Goal: Task Accomplishment & Management: Manage account settings

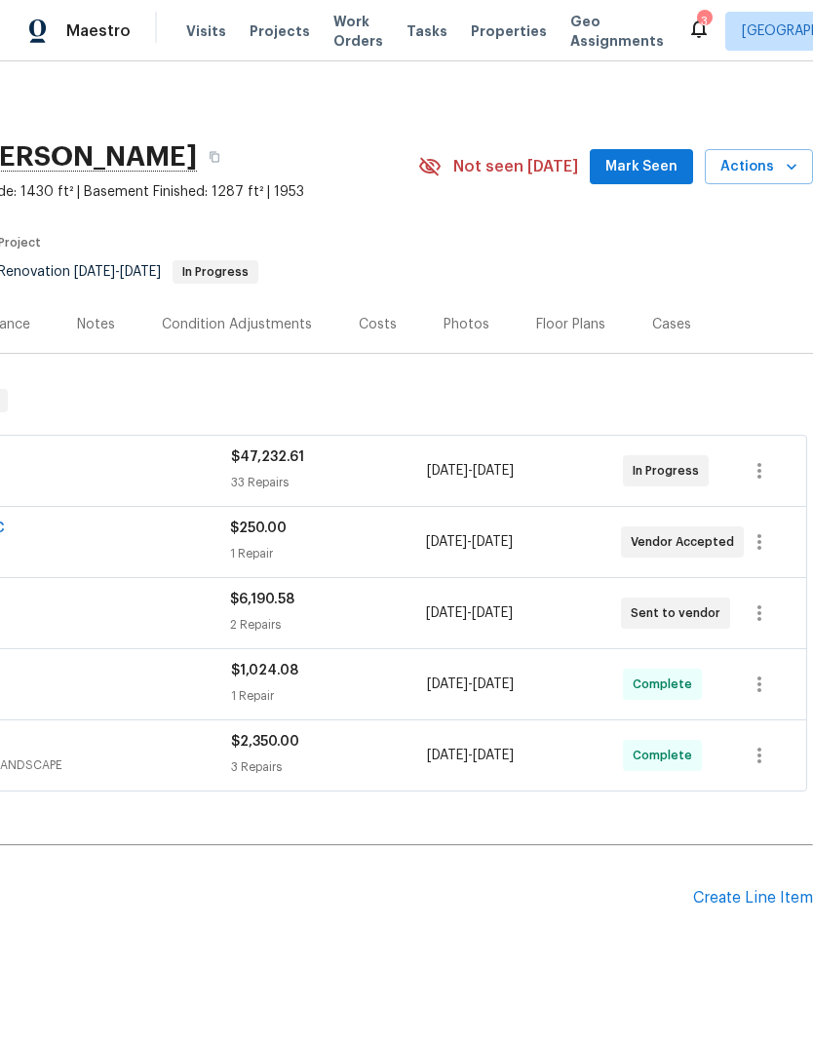
scroll to position [0, 289]
click at [764, 474] on icon "button" at bounding box center [759, 470] width 23 height 23
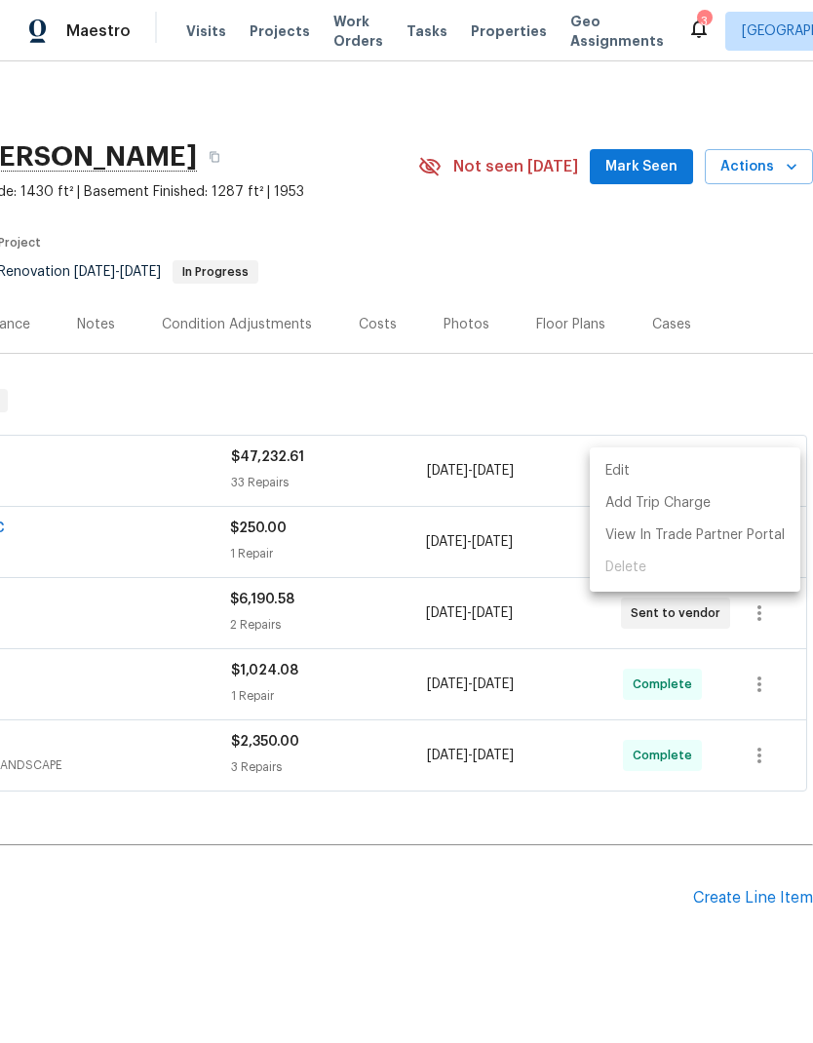
click at [676, 474] on li "Edit" at bounding box center [695, 471] width 211 height 32
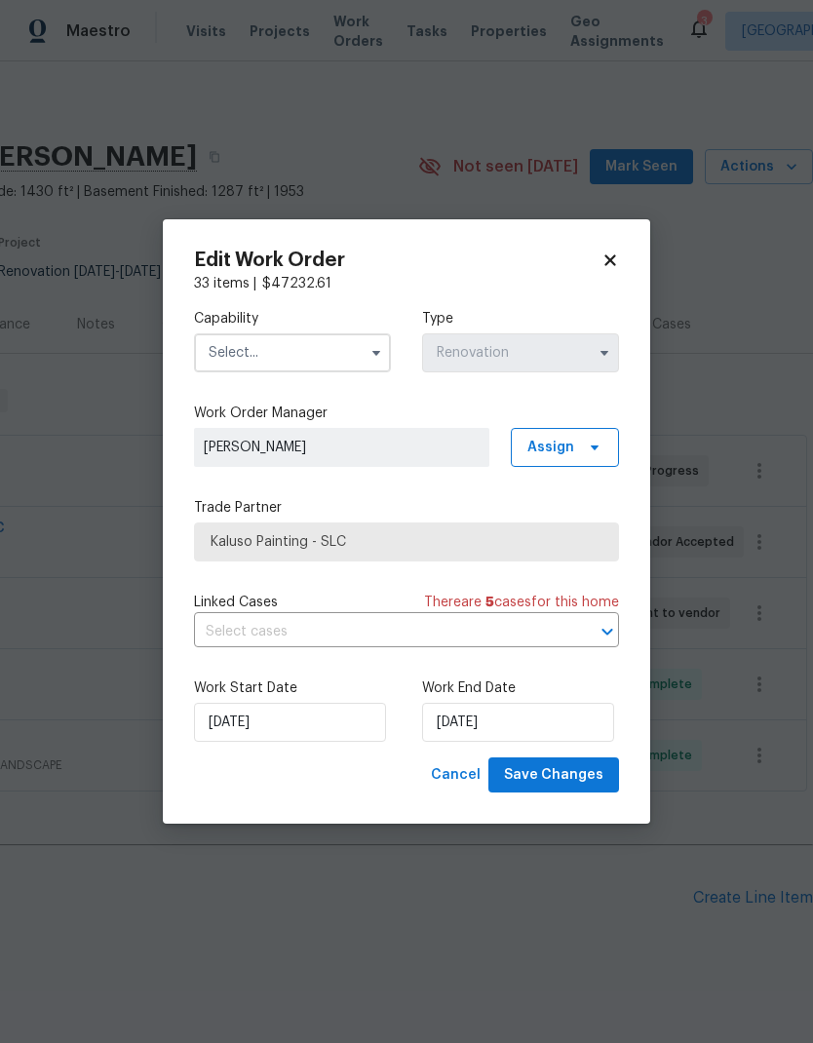
click at [293, 366] on input "text" at bounding box center [292, 352] width 197 height 39
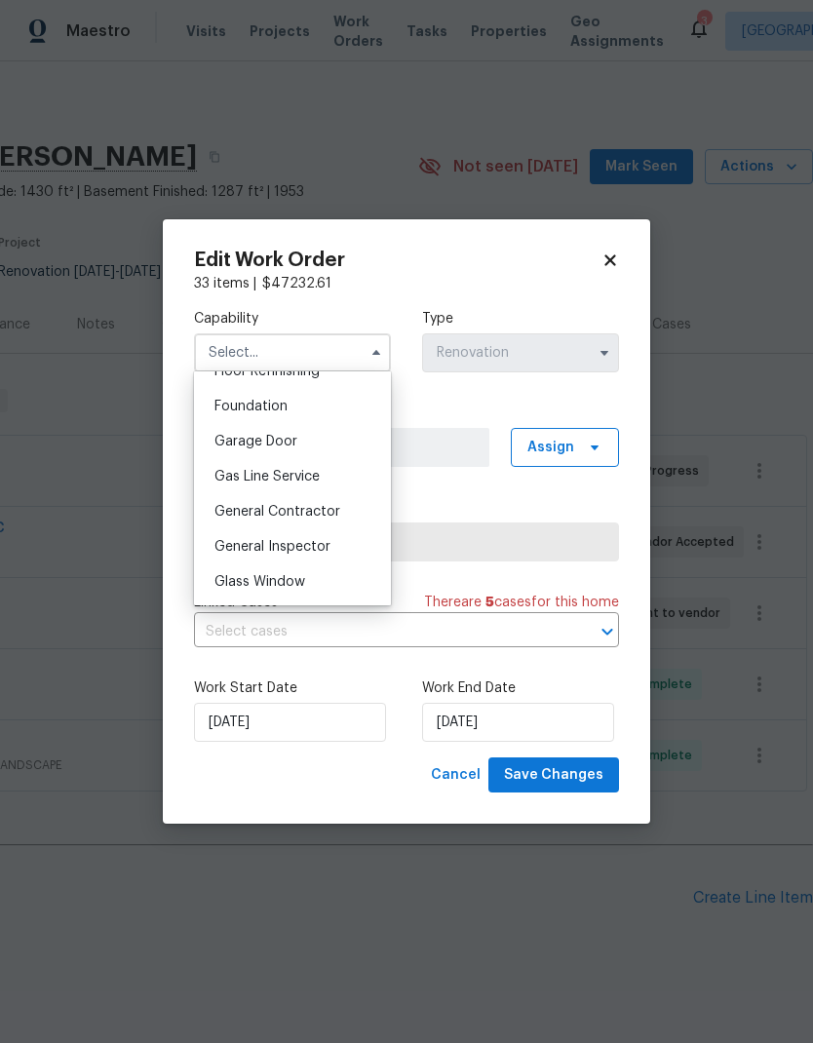
scroll to position [818, 0]
click at [320, 514] on span "General Contractor" at bounding box center [277, 508] width 126 height 14
type input "General Contractor"
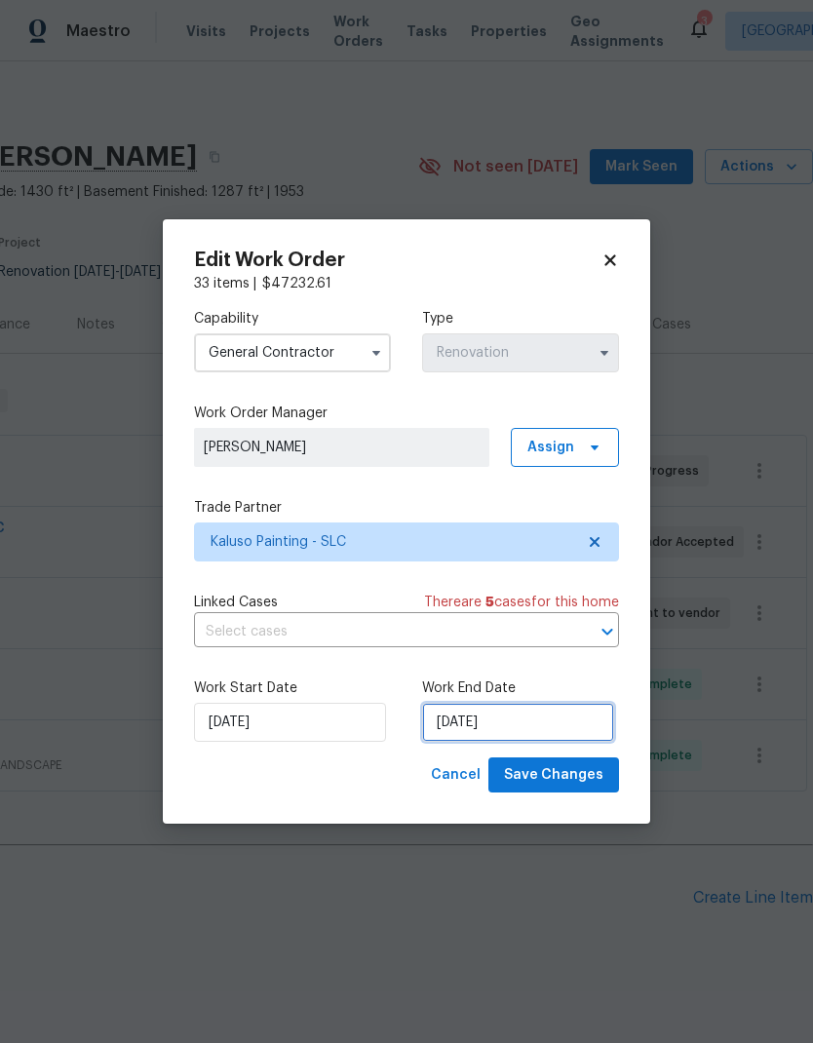
click at [560, 719] on input "8/23/2025" at bounding box center [518, 722] width 192 height 39
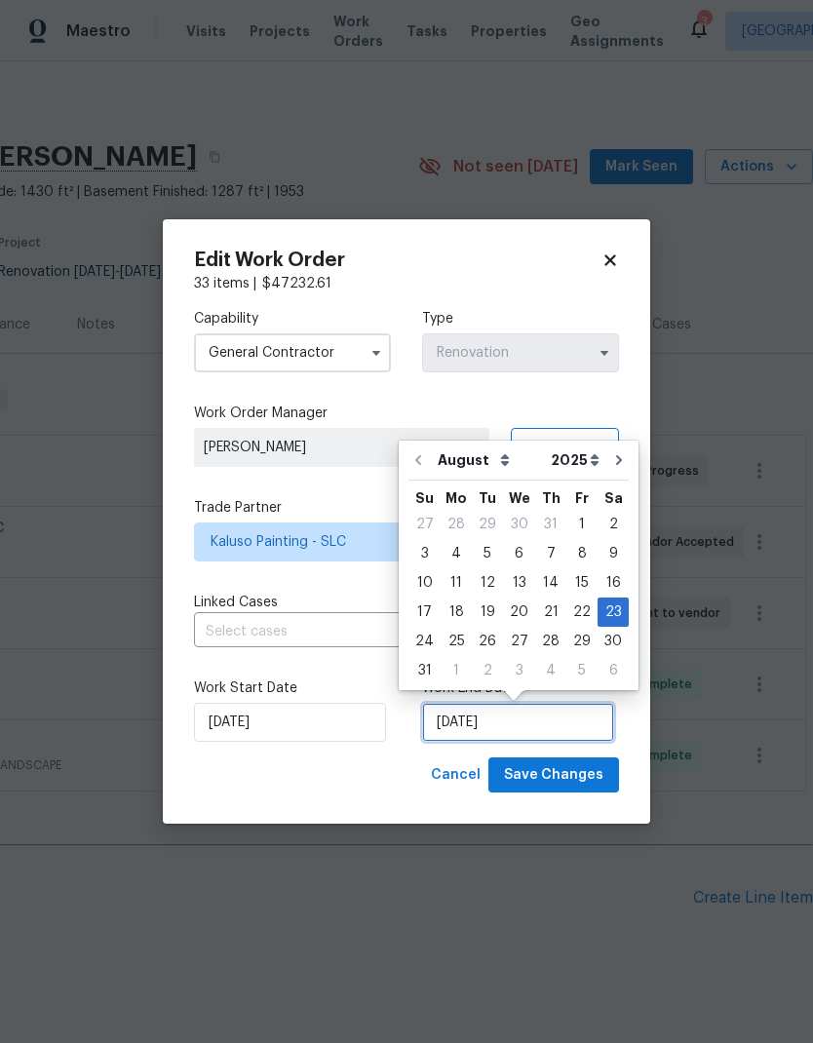
scroll to position [8, 0]
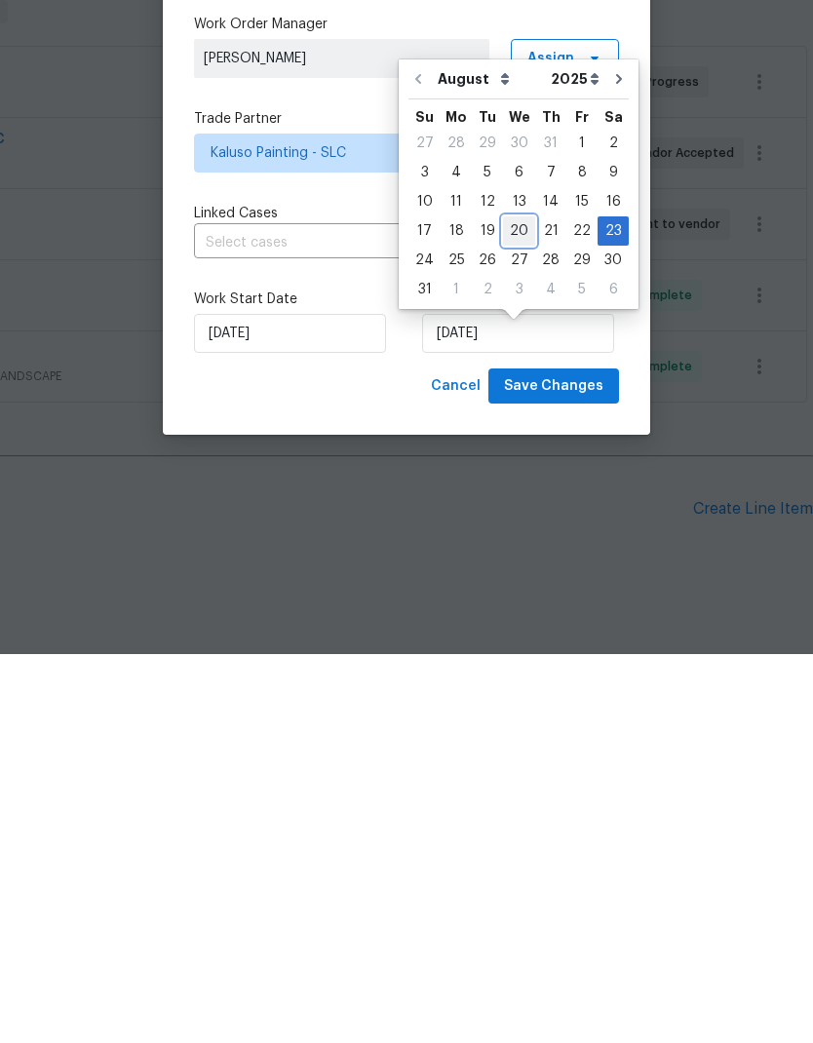
click at [521, 606] on div "20" at bounding box center [519, 619] width 32 height 27
type input "8/20/2025"
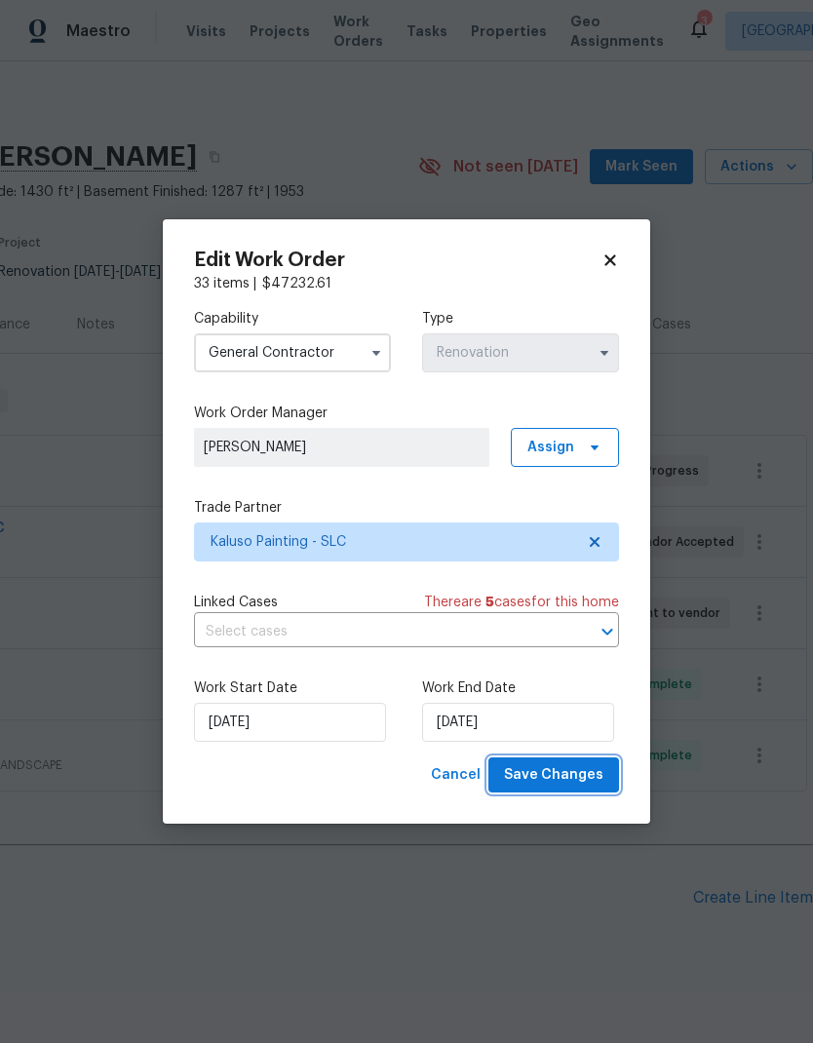
click at [581, 771] on span "Save Changes" at bounding box center [553, 775] width 99 height 24
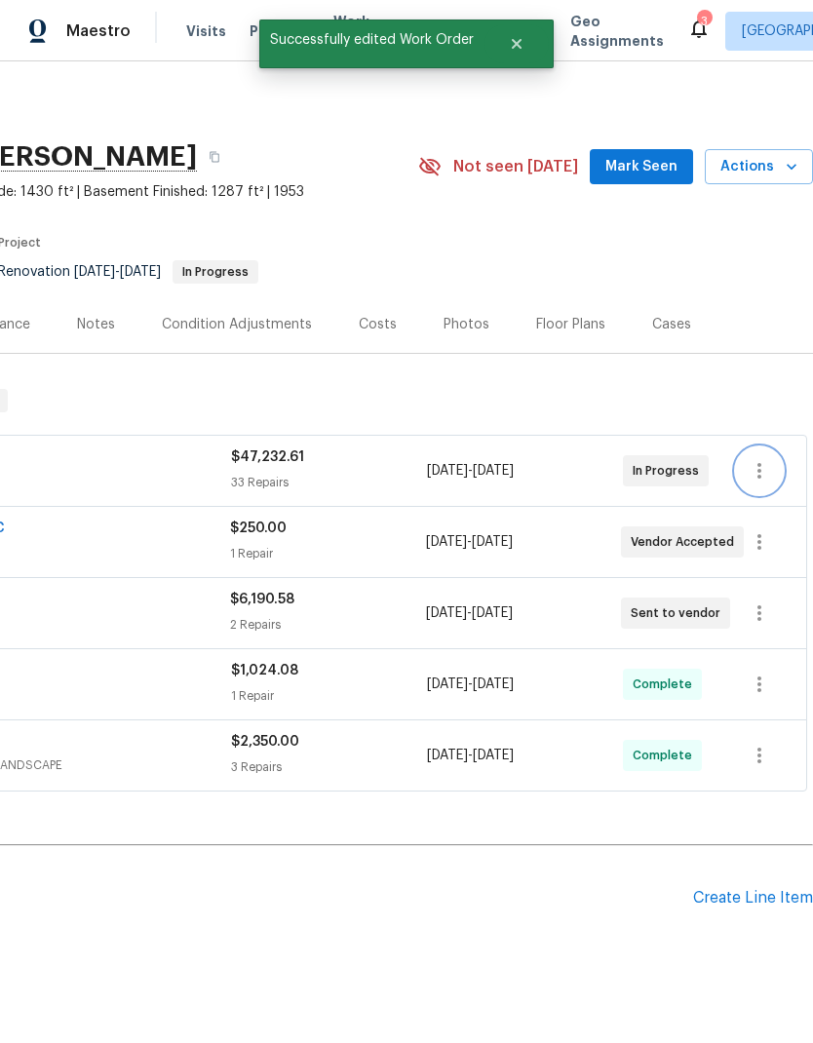
click at [759, 463] on icon "button" at bounding box center [759, 471] width 4 height 16
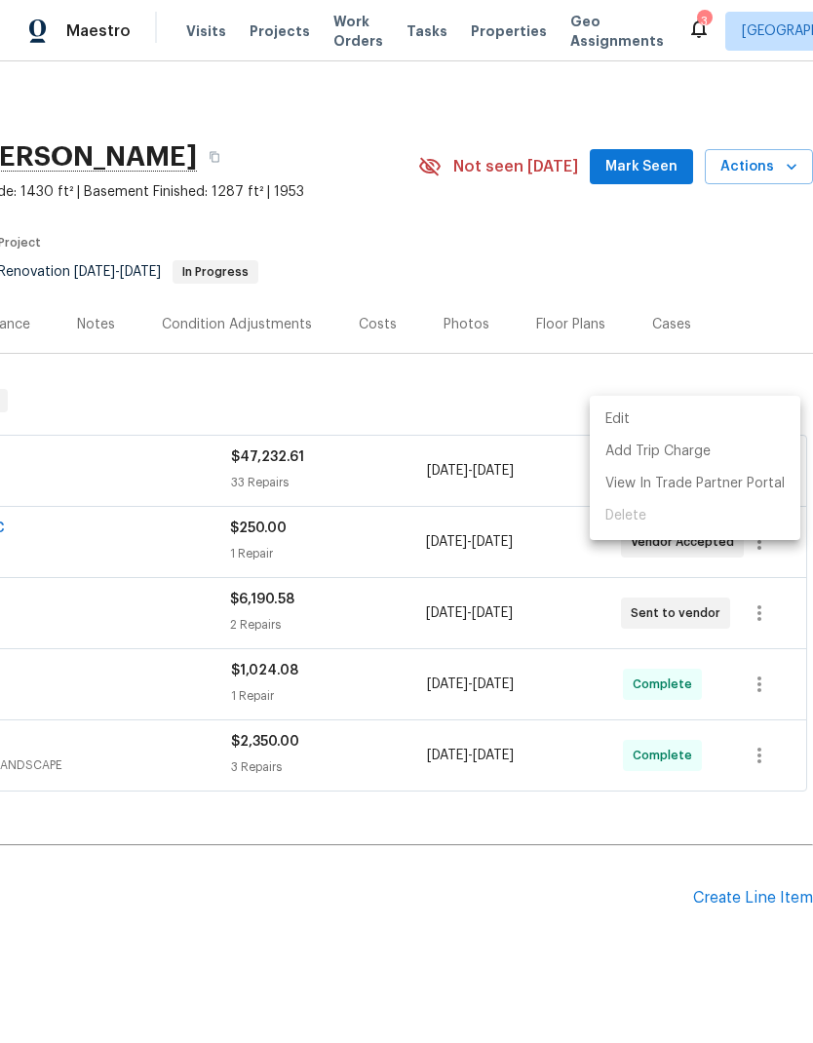
click at [769, 339] on div at bounding box center [406, 521] width 813 height 1043
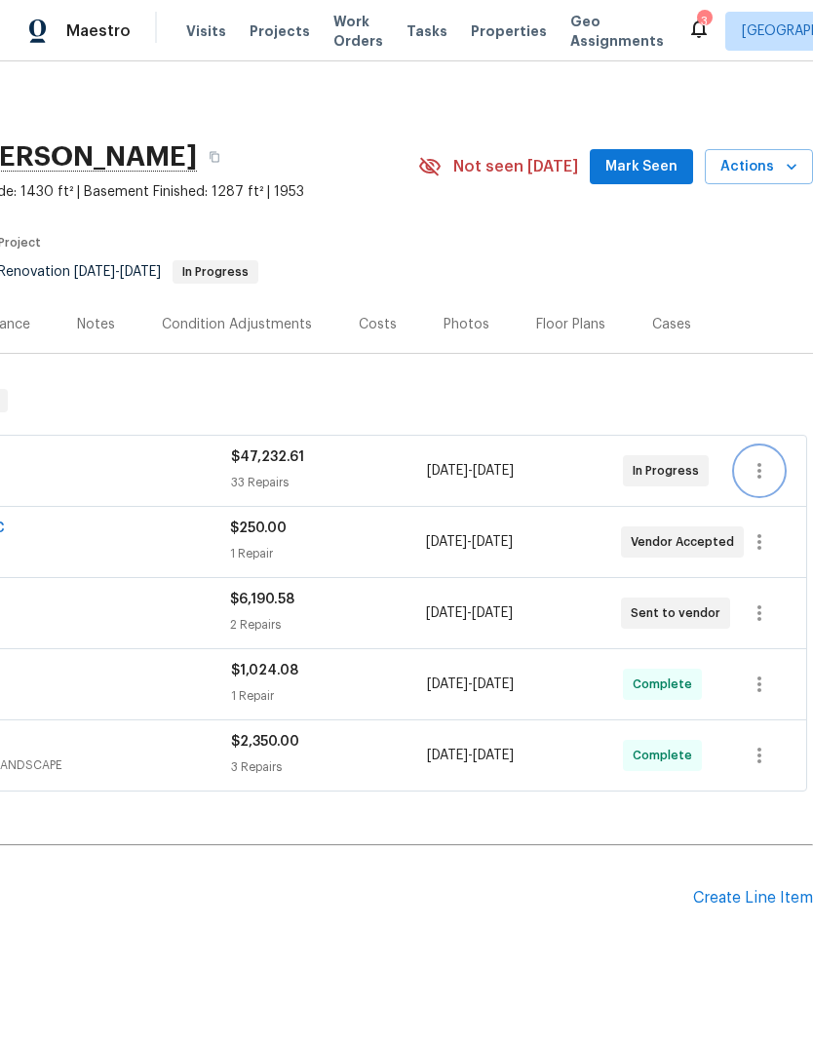
click at [754, 459] on icon "button" at bounding box center [759, 470] width 23 height 23
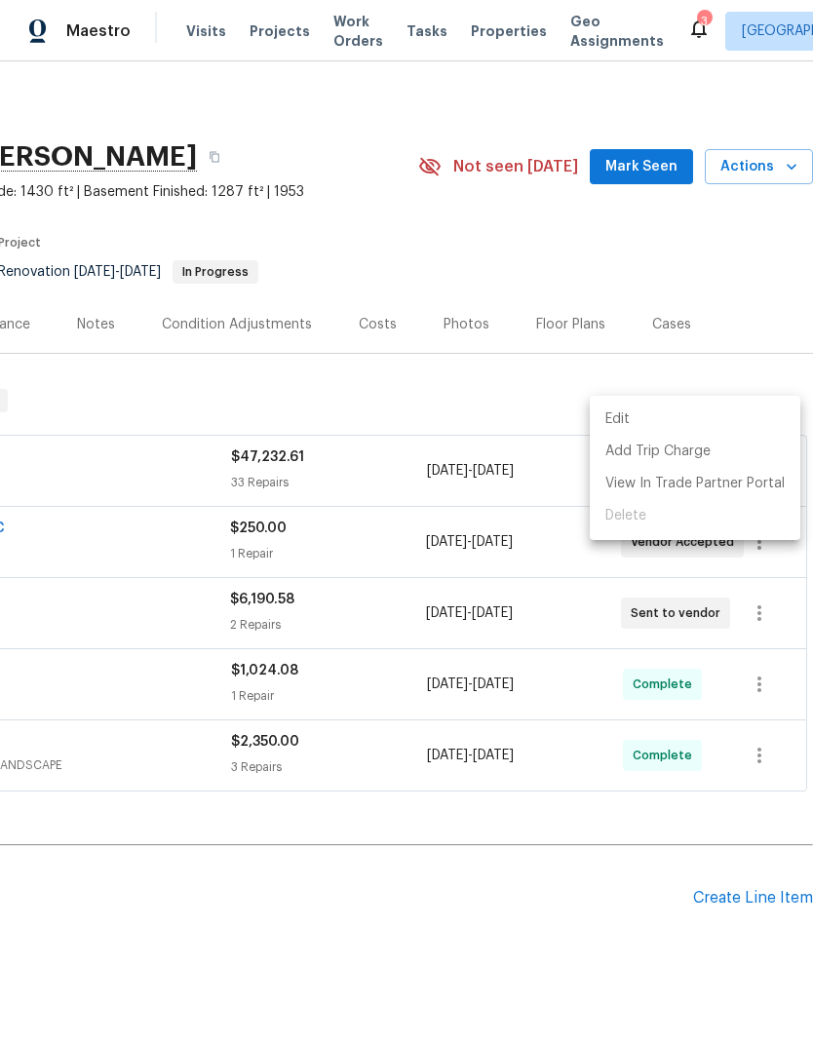
click at [675, 427] on li "Edit" at bounding box center [695, 420] width 211 height 32
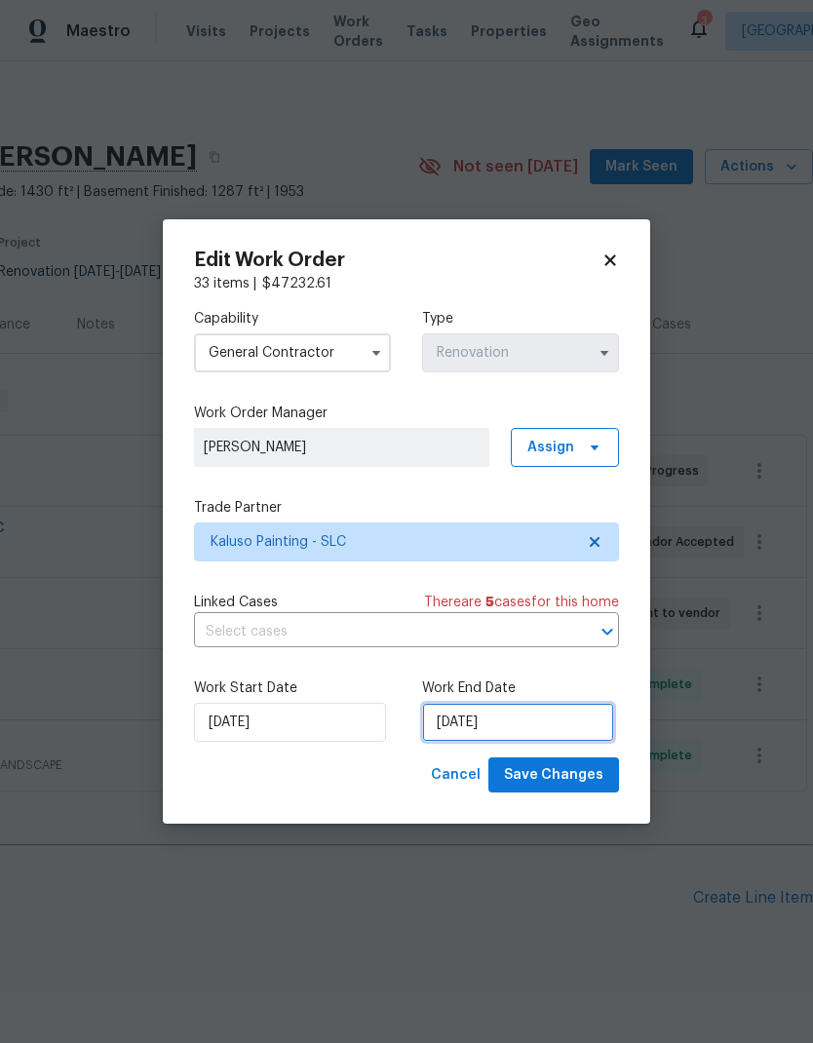
click at [517, 734] on input "8/20/2025" at bounding box center [518, 722] width 192 height 39
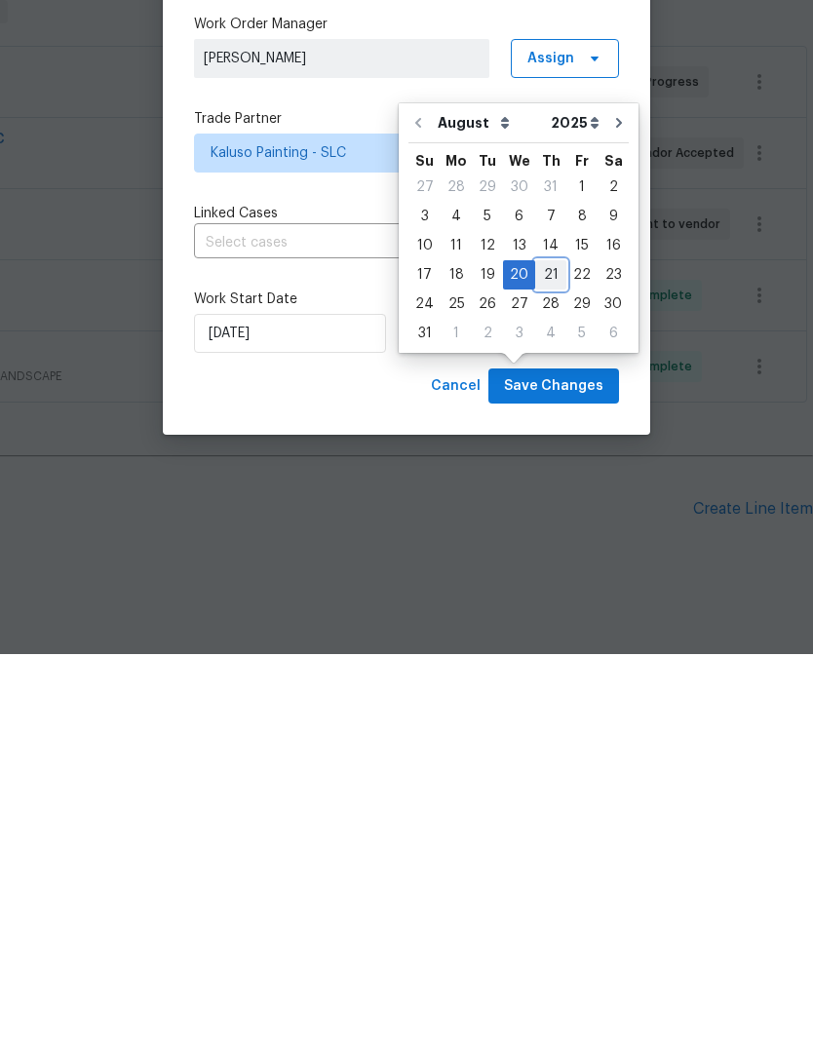
click at [546, 650] on div "21" at bounding box center [550, 663] width 31 height 27
type input "8/21/2025"
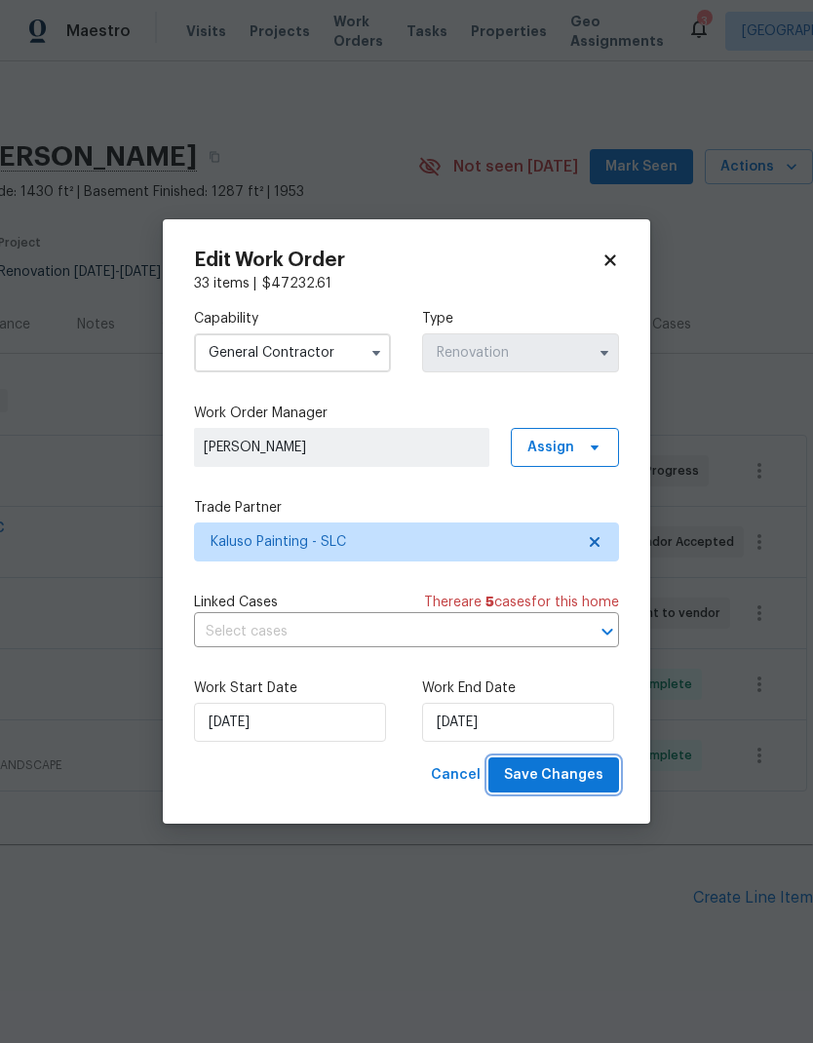
click at [585, 783] on span "Save Changes" at bounding box center [553, 775] width 99 height 24
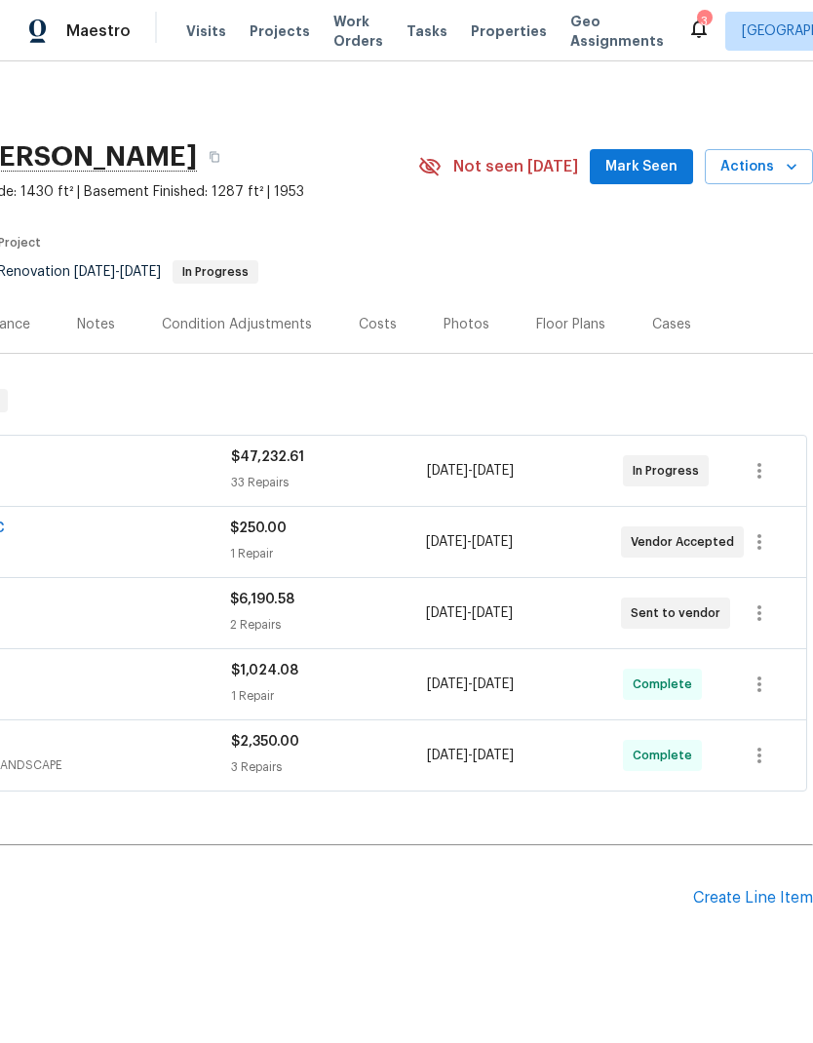
scroll to position [0, 289]
click at [765, 621] on icon "button" at bounding box center [759, 612] width 23 height 23
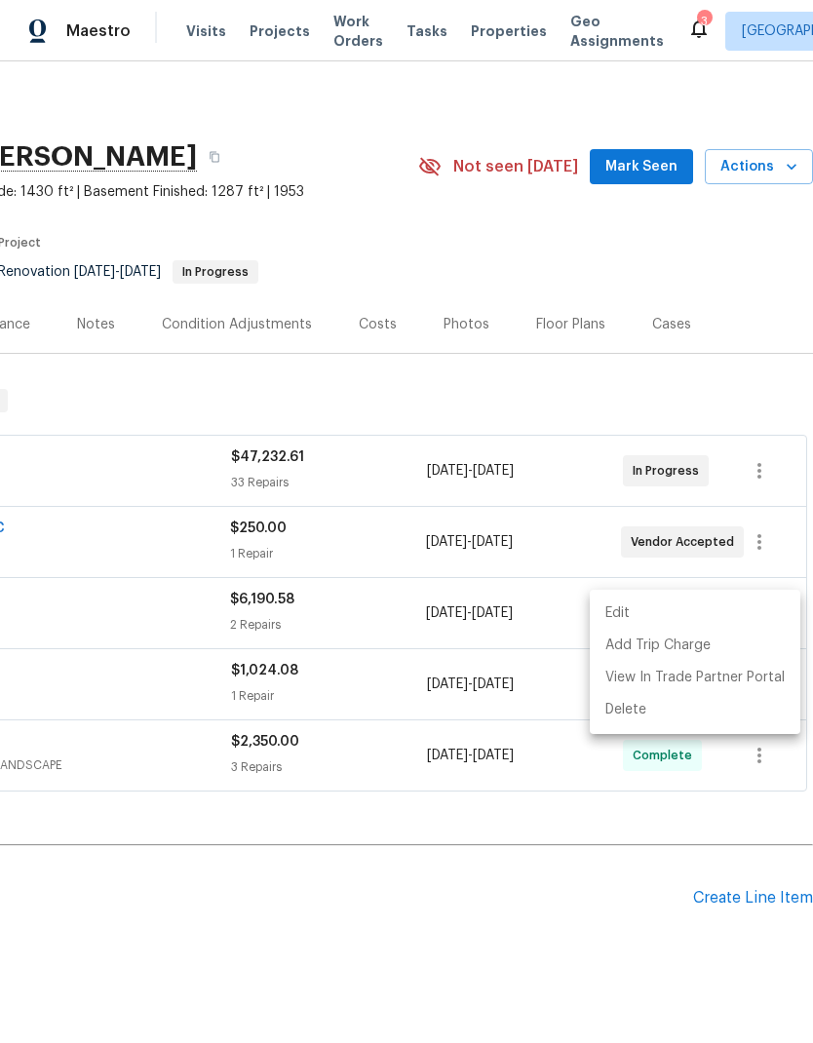
click at [666, 613] on li "Edit" at bounding box center [695, 614] width 211 height 32
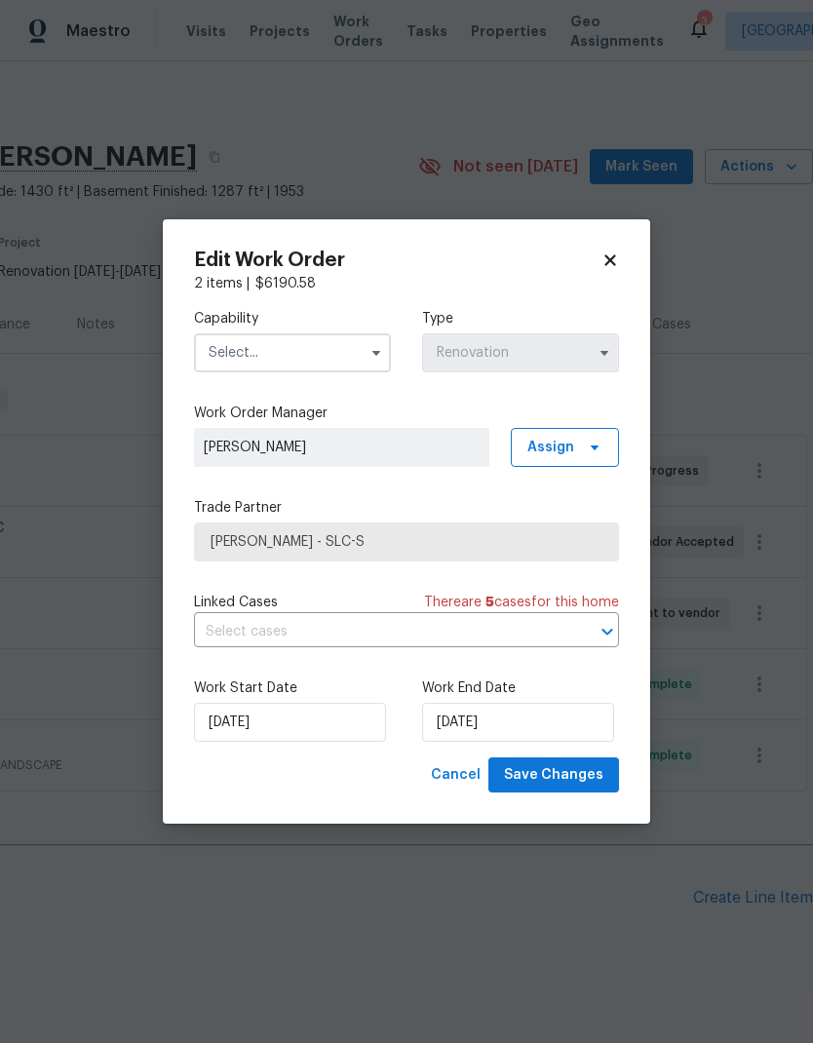
click at [329, 353] on input "text" at bounding box center [292, 352] width 197 height 39
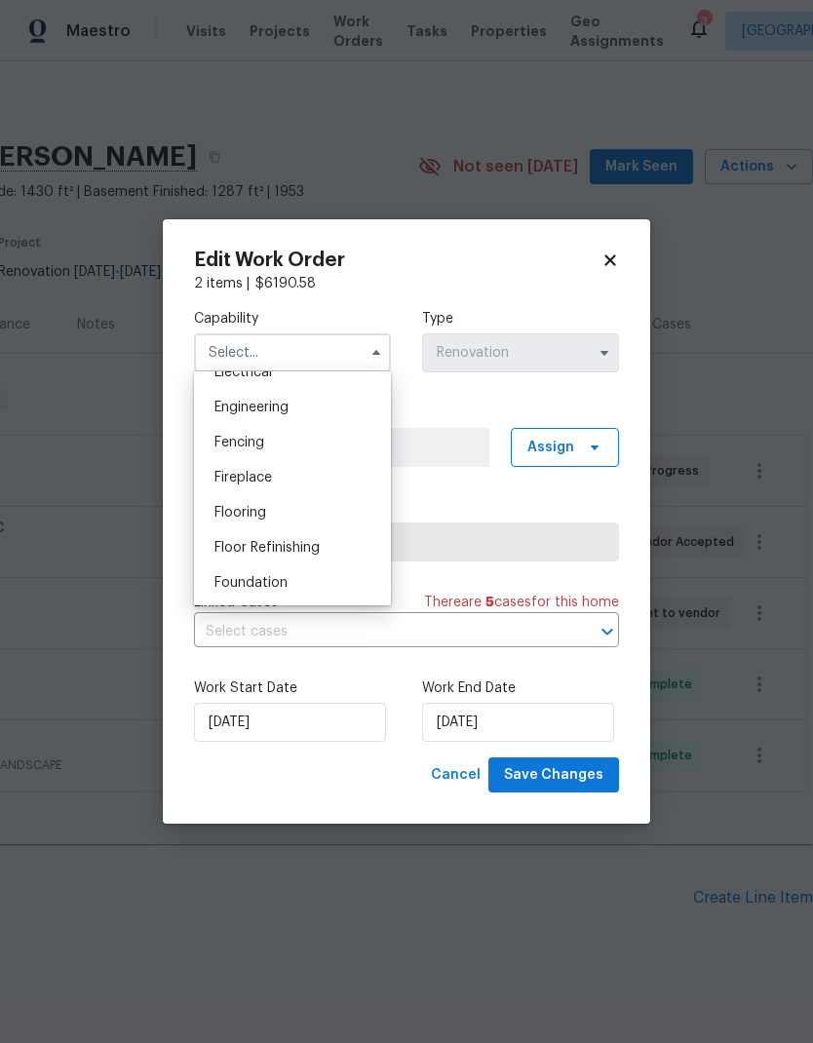
scroll to position [656, 0]
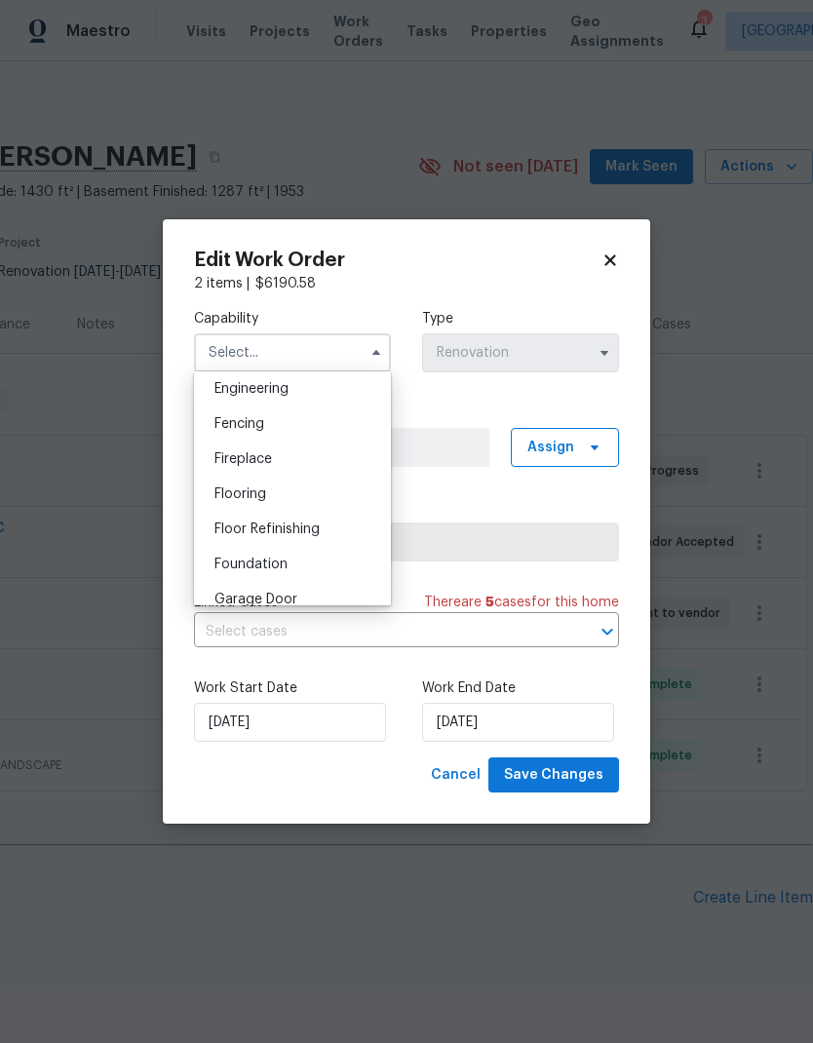
click at [289, 490] on div "Flooring" at bounding box center [292, 494] width 187 height 35
type input "Flooring"
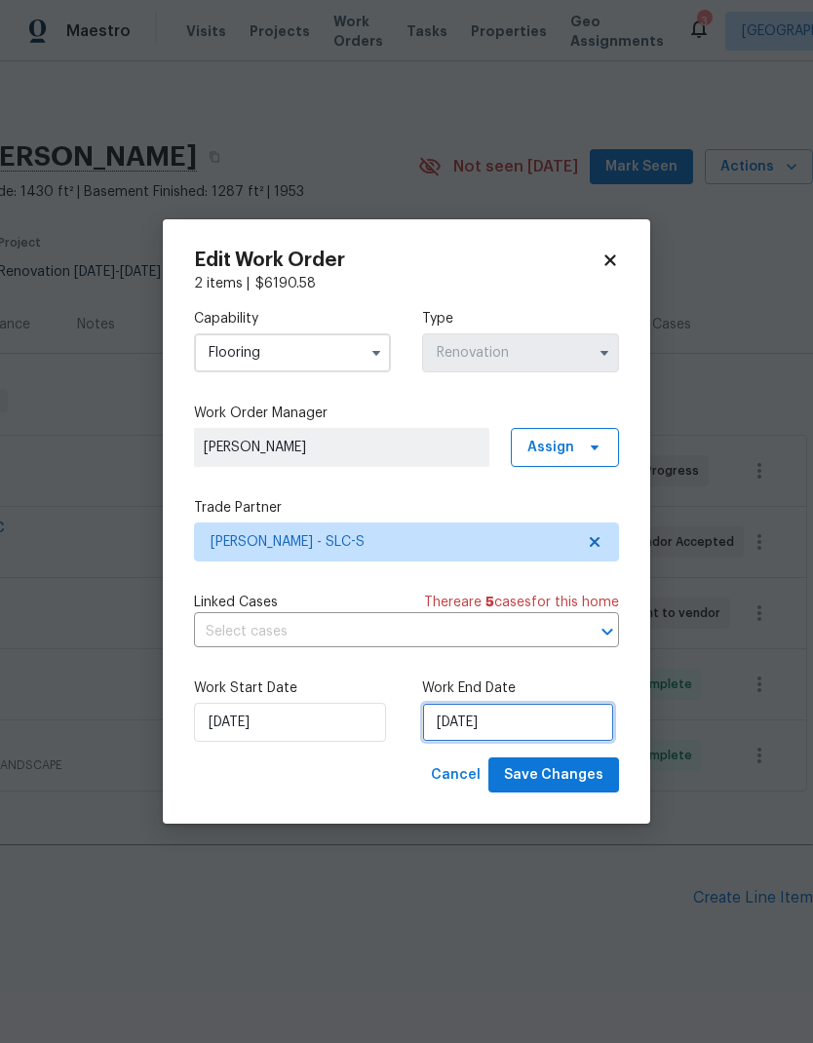
click at [527, 718] on input "8/25/2025" at bounding box center [518, 722] width 192 height 39
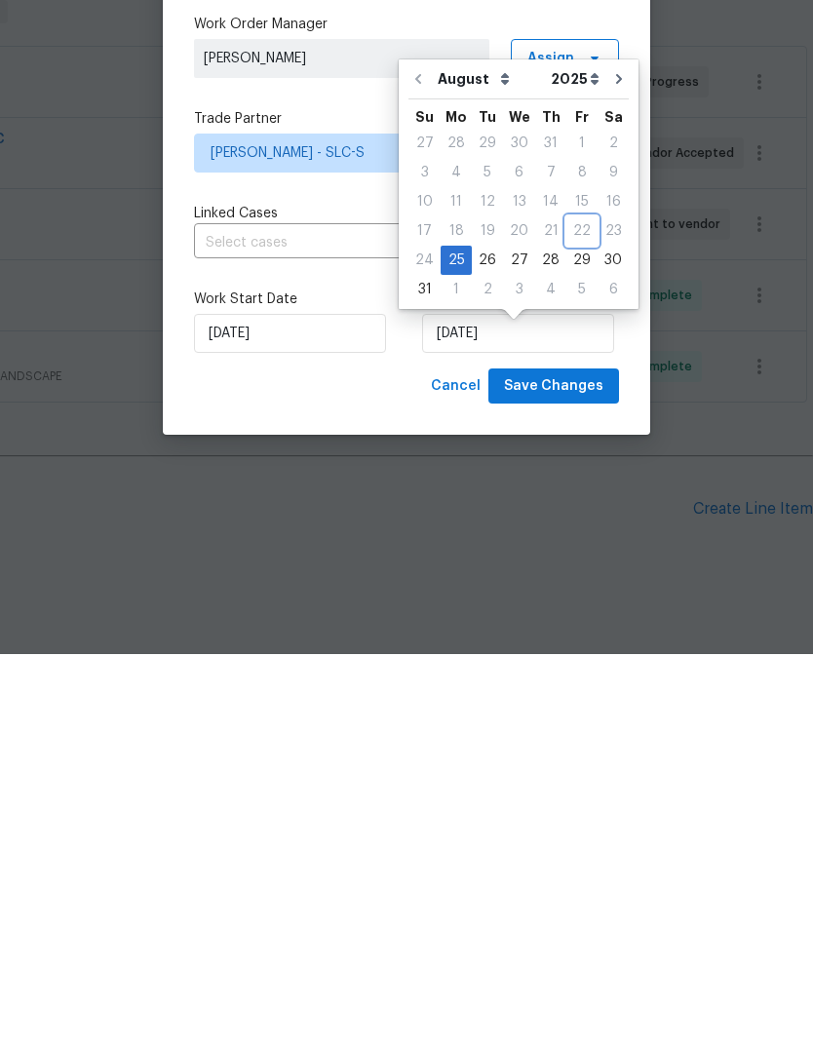
click at [575, 606] on div "22" at bounding box center [581, 619] width 31 height 27
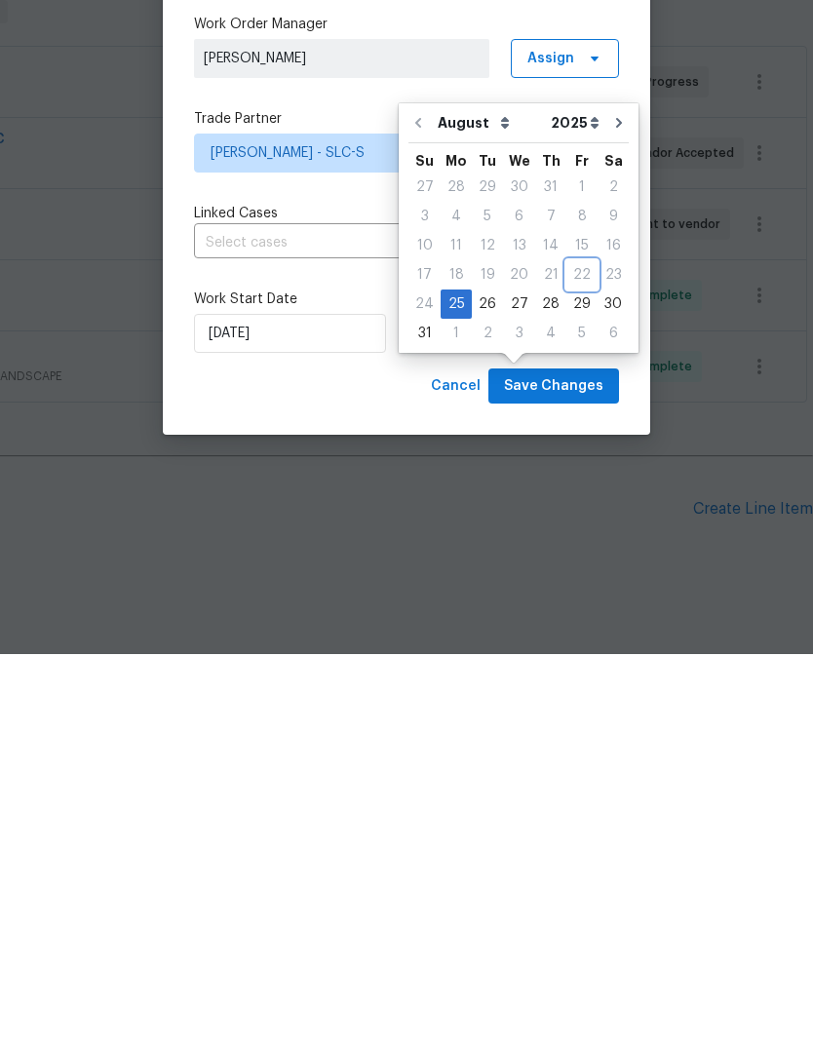
scroll to position [52, 0]
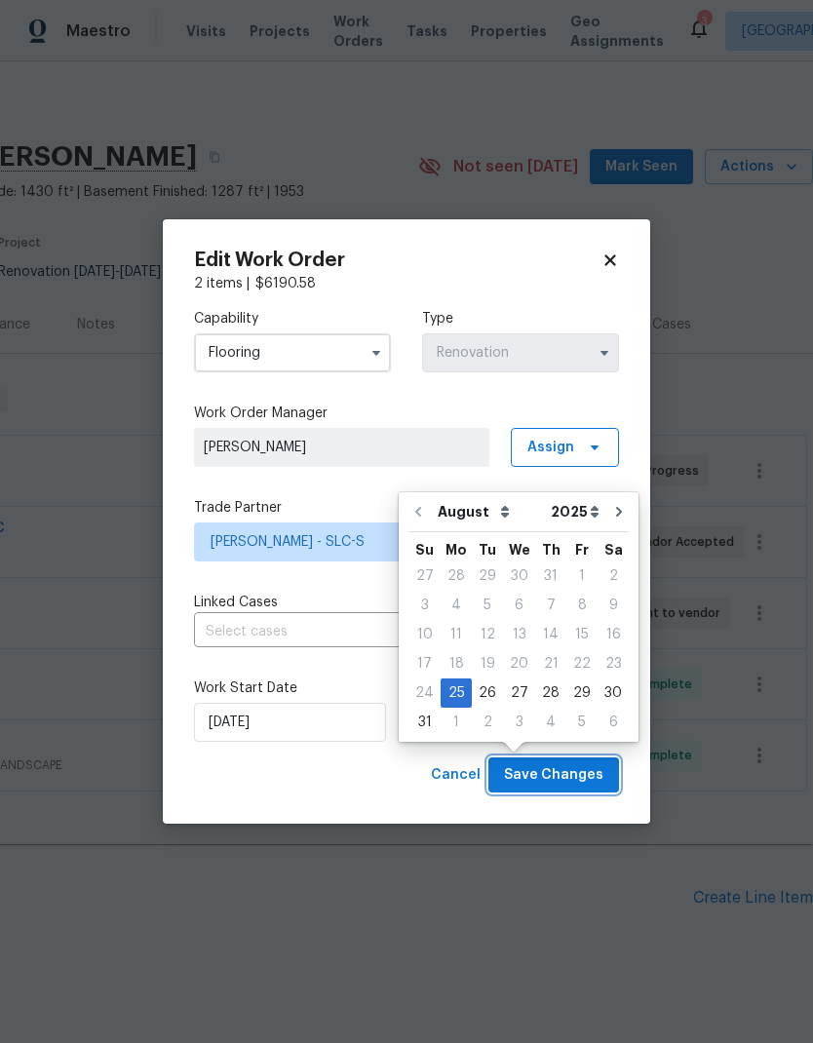
click at [579, 780] on span "Save Changes" at bounding box center [553, 775] width 99 height 24
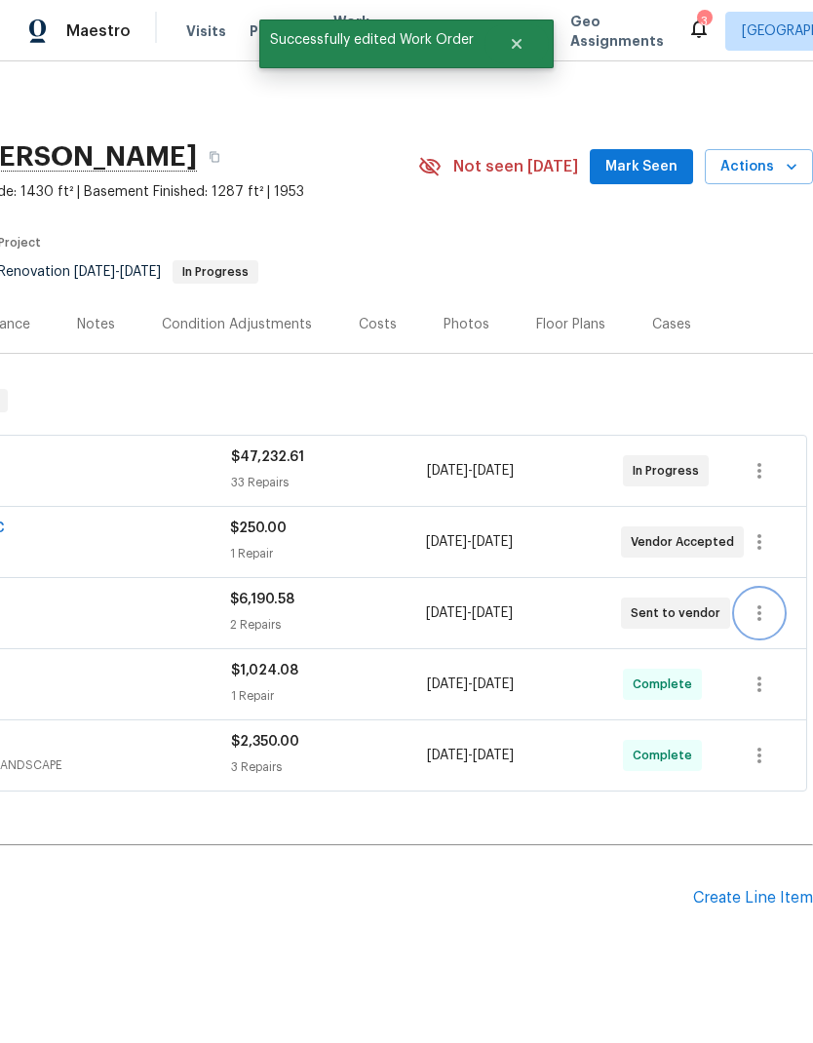
click at [761, 590] on button "button" at bounding box center [759, 613] width 47 height 47
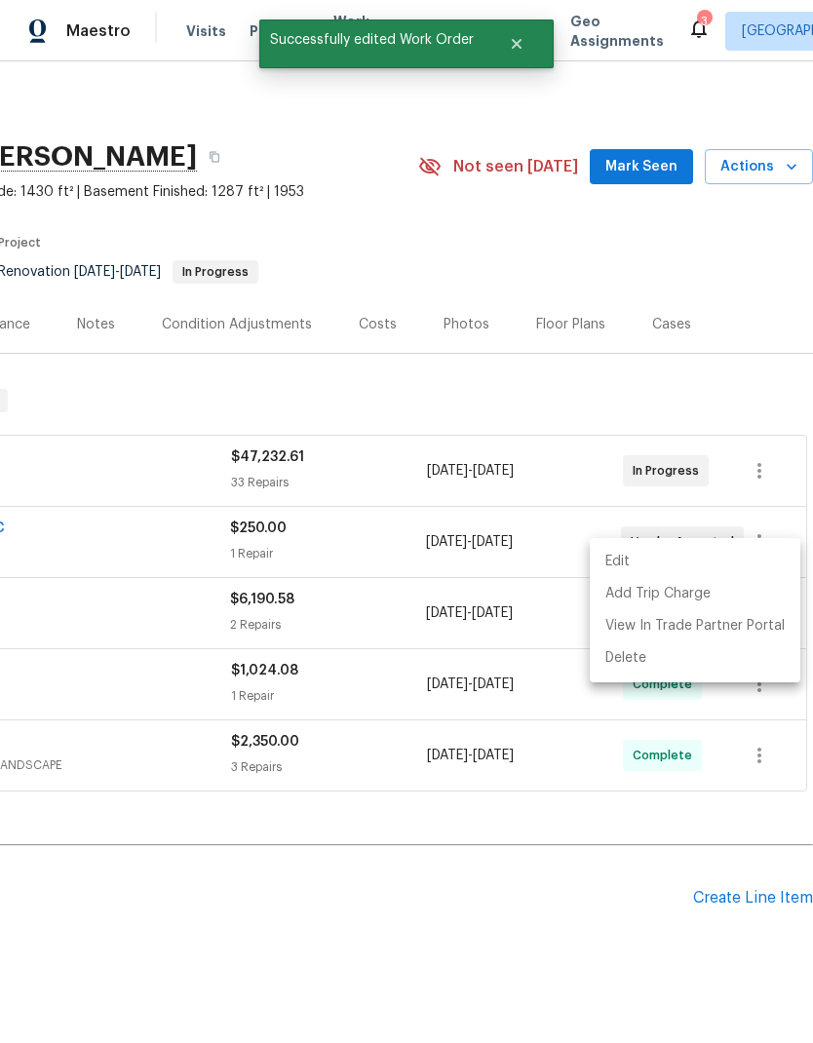
click at [672, 560] on li "Edit" at bounding box center [695, 562] width 211 height 32
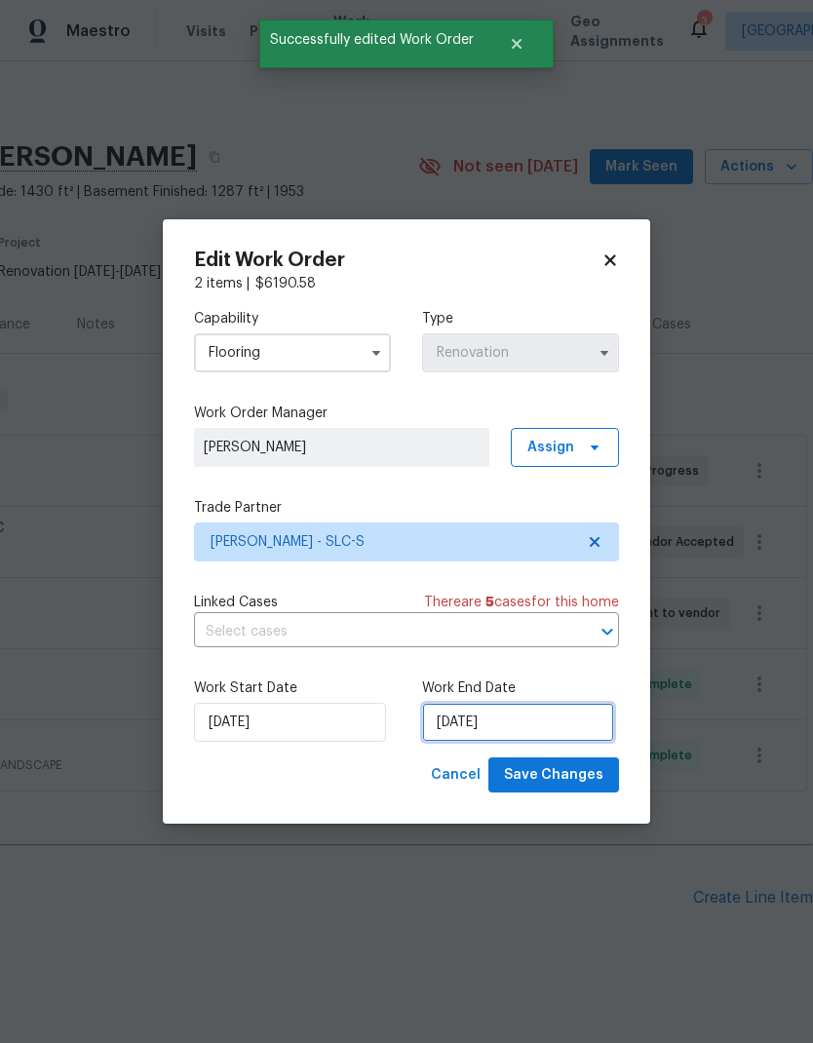
click at [504, 733] on input "8/25/2025" at bounding box center [518, 722] width 192 height 39
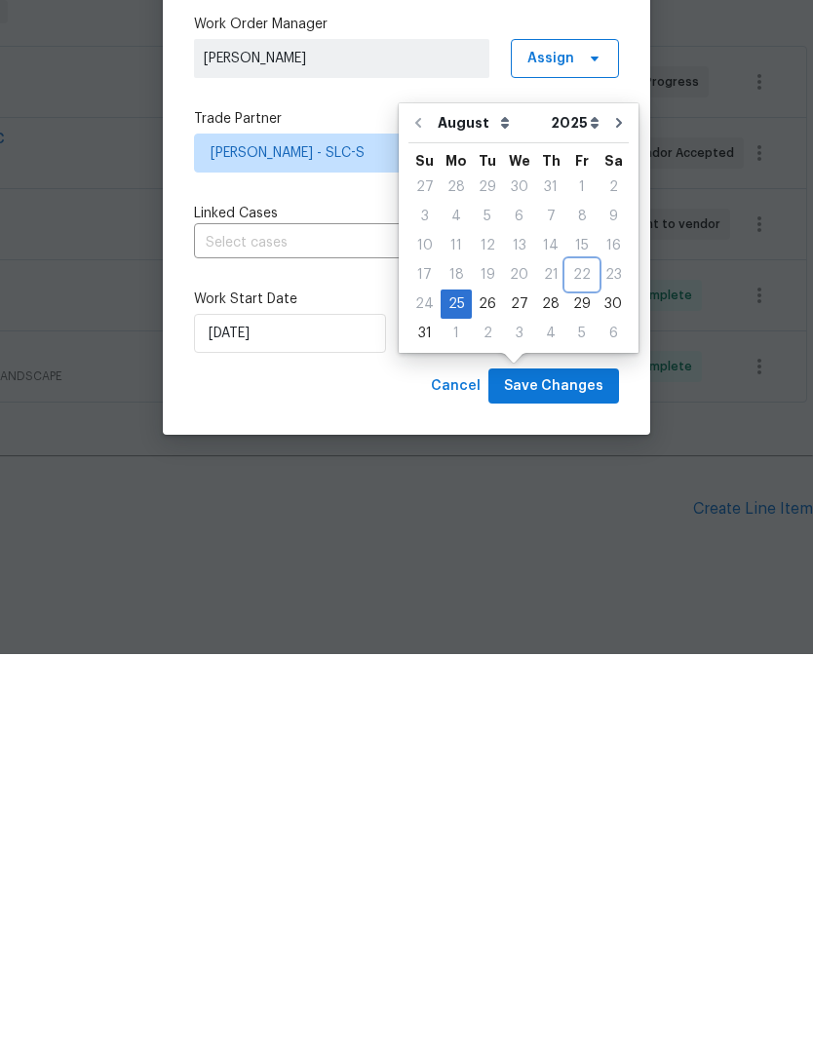
click at [580, 650] on div "22" at bounding box center [581, 663] width 31 height 27
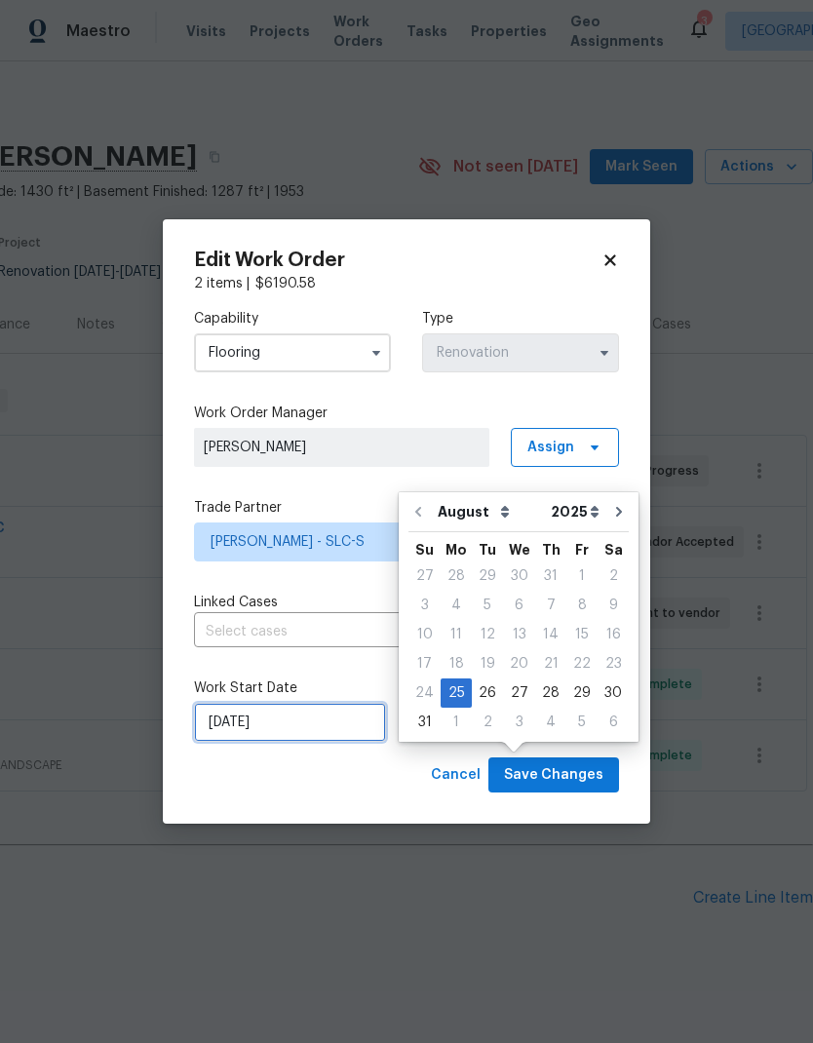
click at [325, 736] on input "8/25/2025" at bounding box center [290, 722] width 192 height 39
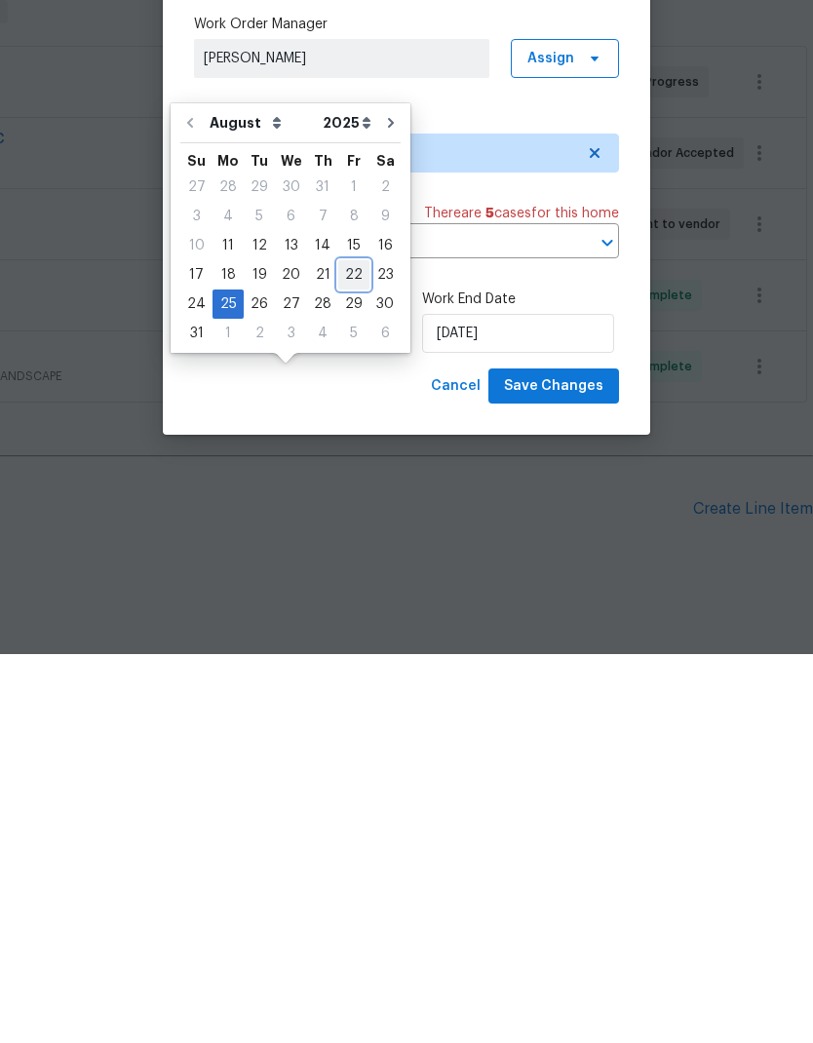
click at [357, 650] on div "22" at bounding box center [353, 663] width 31 height 27
type input "8/22/2025"
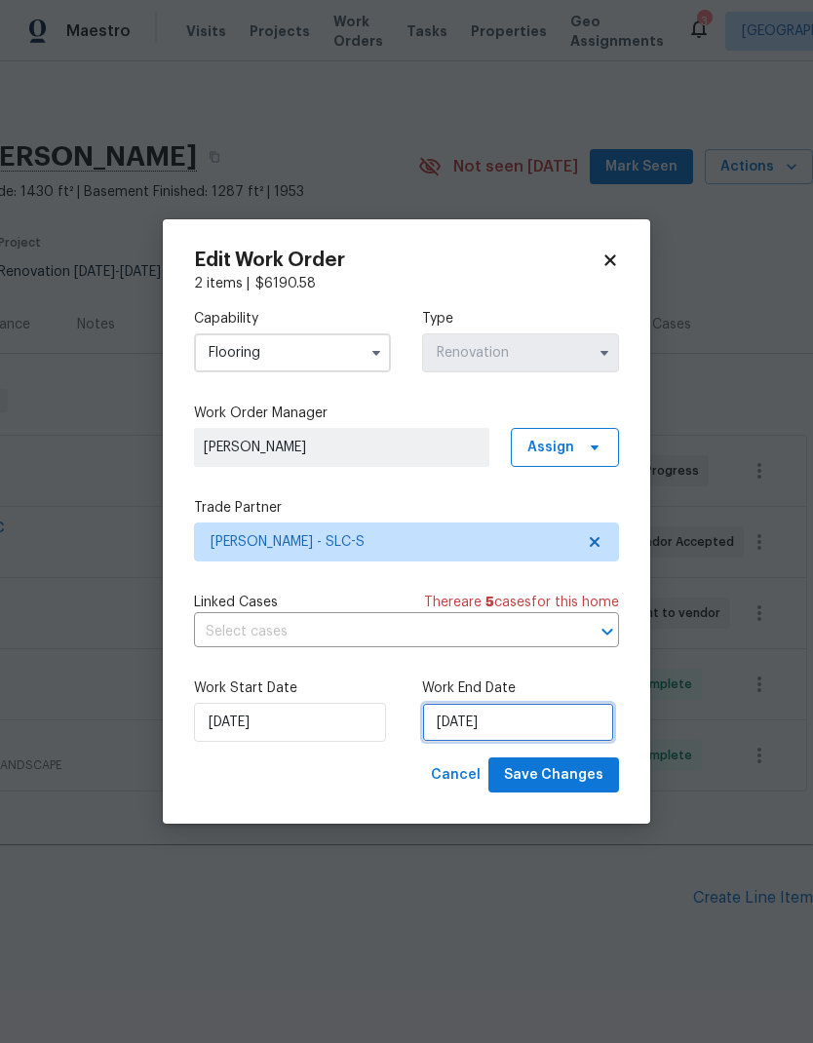
click at [569, 728] on input "8/25/2025" at bounding box center [518, 722] width 192 height 39
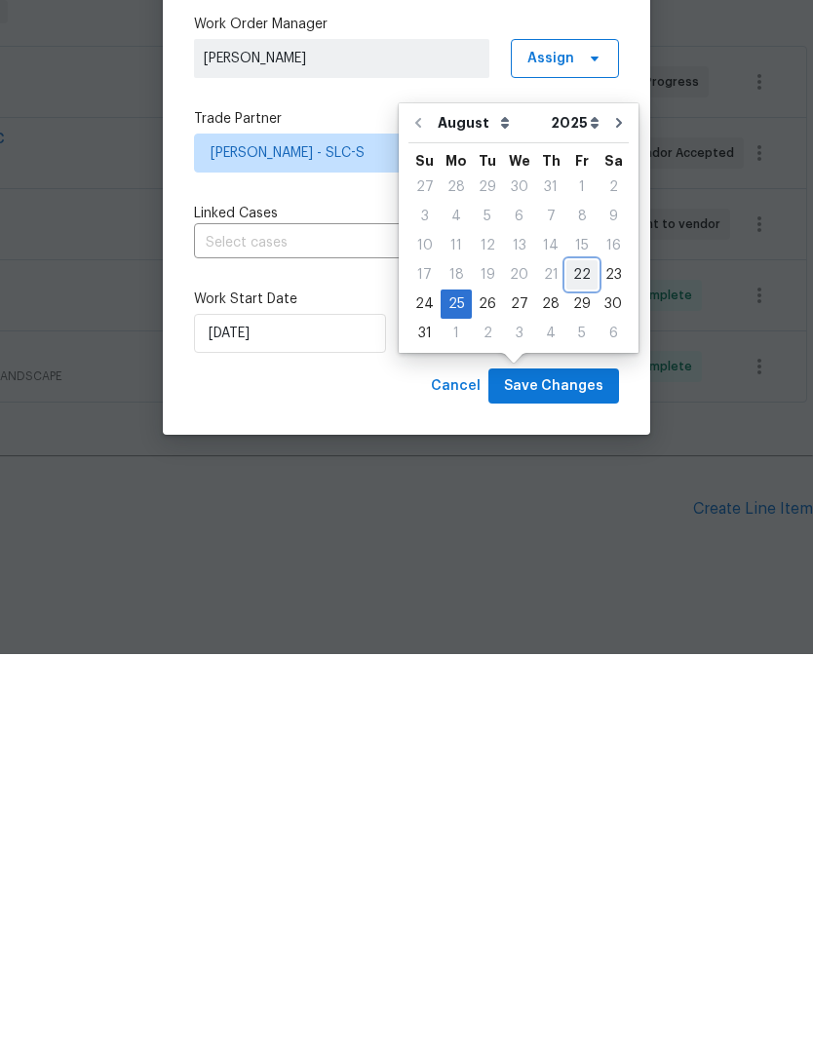
click at [577, 650] on div "22" at bounding box center [581, 663] width 31 height 27
type input "8/22/2025"
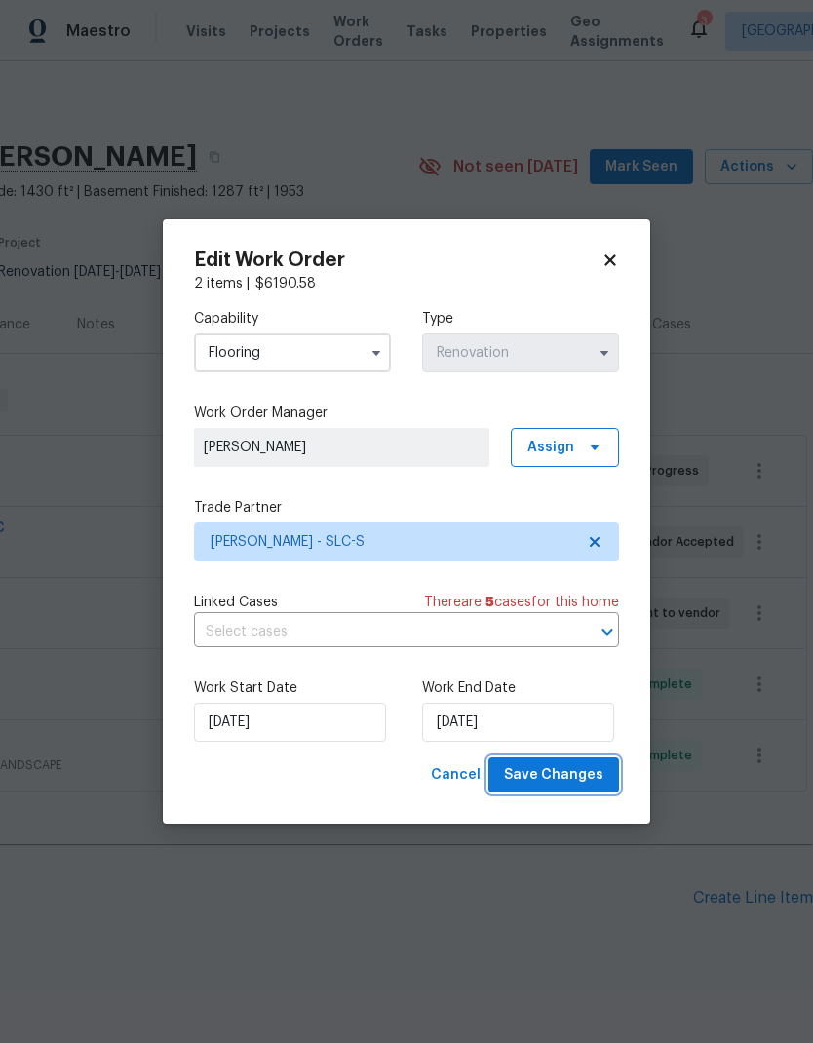
click at [584, 781] on span "Save Changes" at bounding box center [553, 775] width 99 height 24
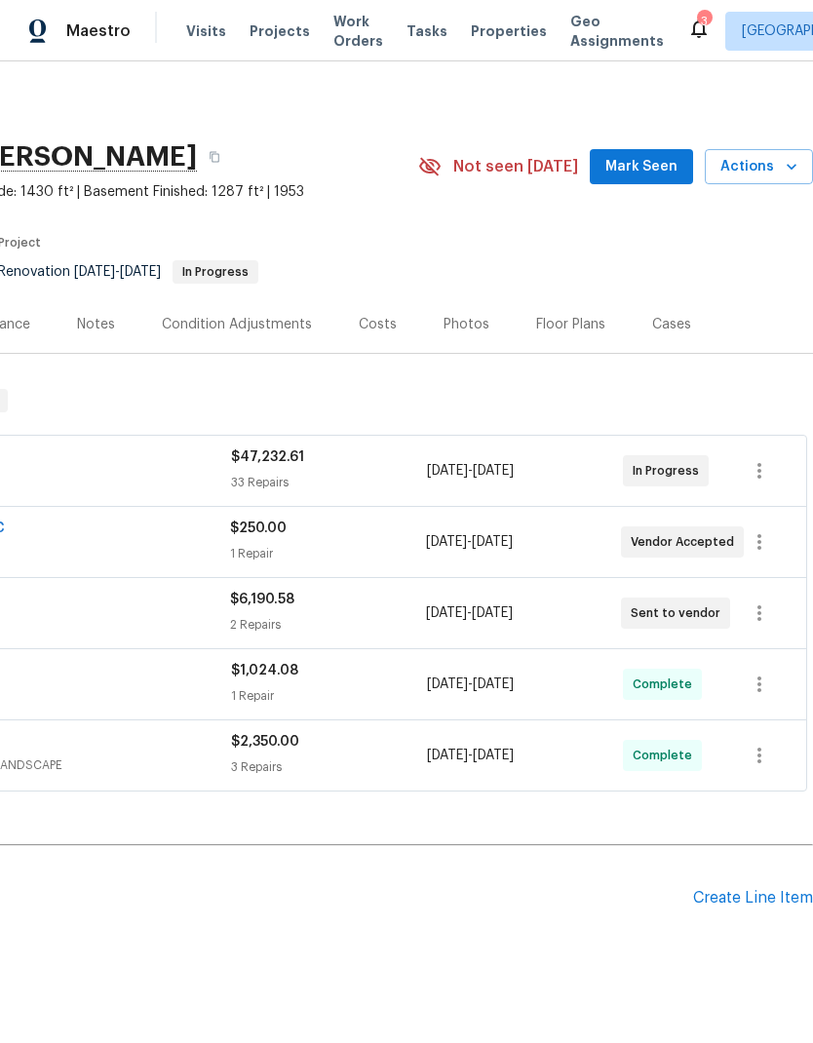
scroll to position [0, 289]
click at [755, 557] on button "button" at bounding box center [759, 542] width 47 height 47
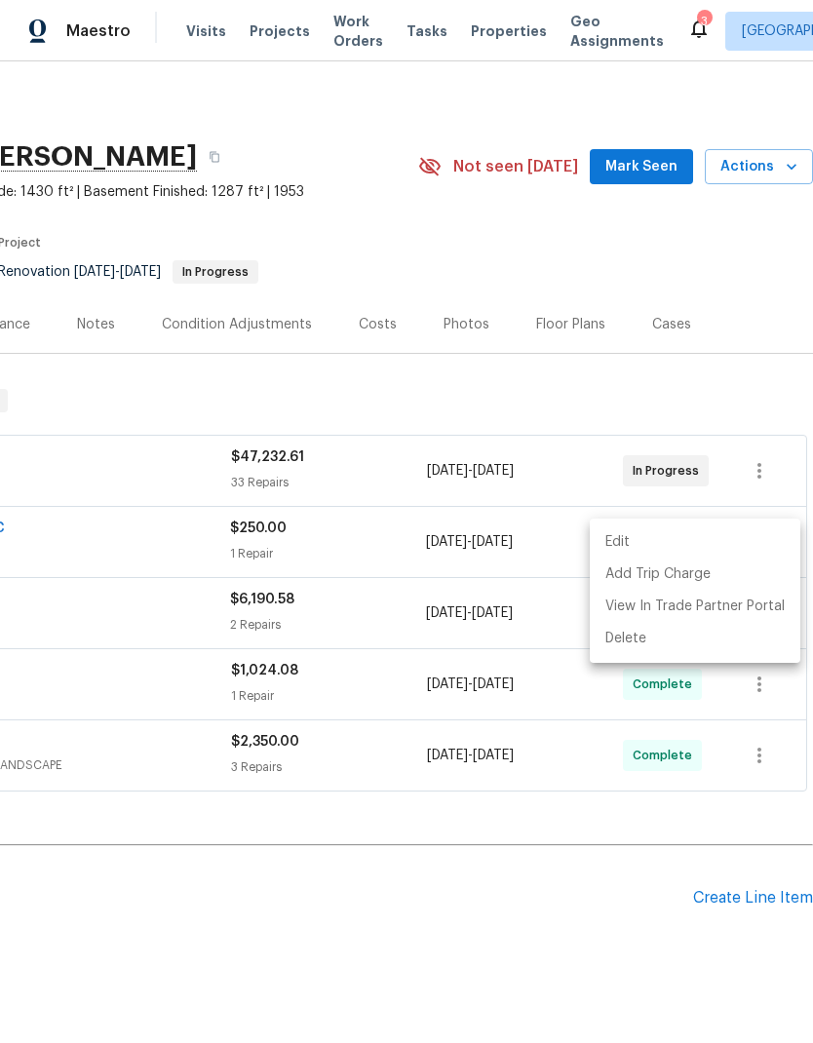
click at [678, 549] on li "Edit" at bounding box center [695, 542] width 211 height 32
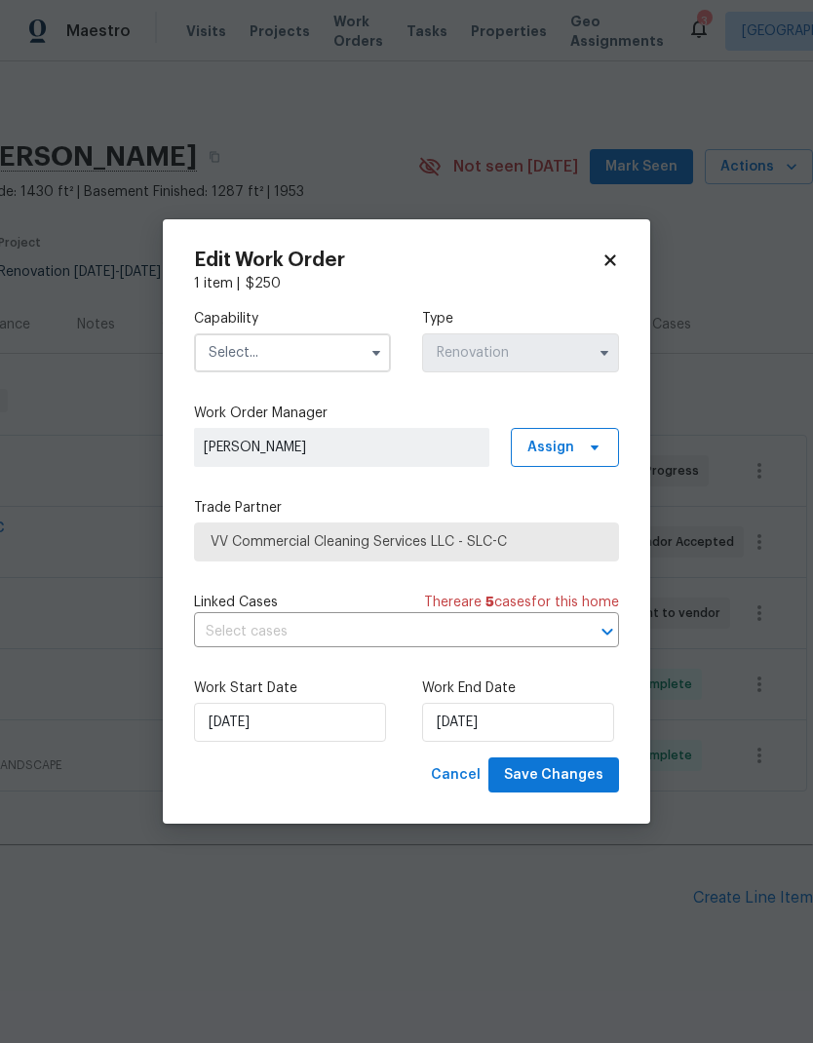
click at [324, 361] on input "text" at bounding box center [292, 352] width 197 height 39
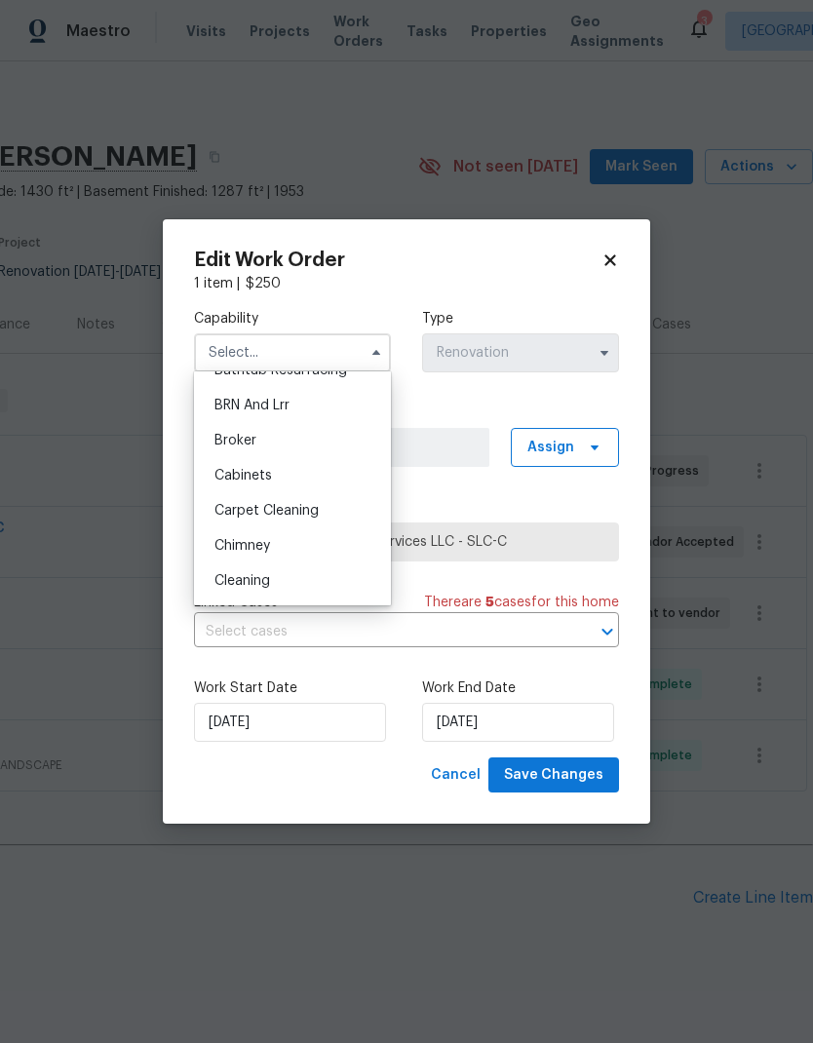
scroll to position [99, 0]
click at [283, 581] on div "Cleaning" at bounding box center [292, 575] width 187 height 35
type input "Cleaning"
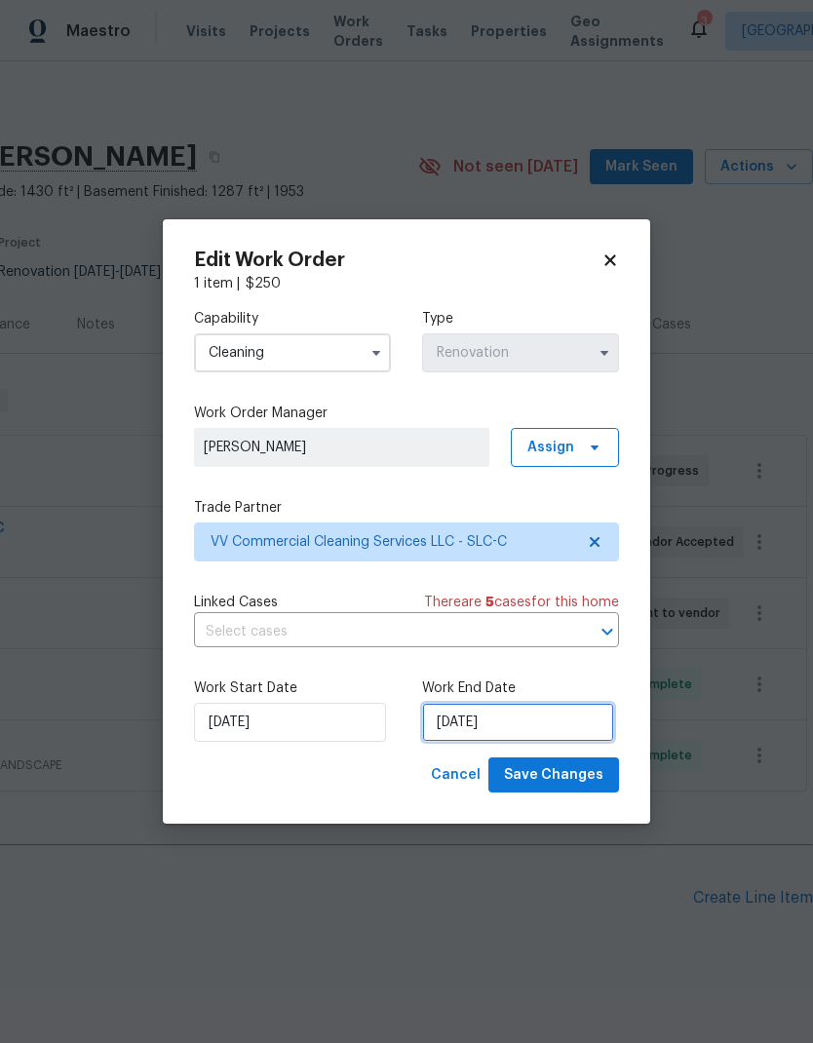
click at [512, 732] on input "8/26/2025" at bounding box center [518, 722] width 192 height 39
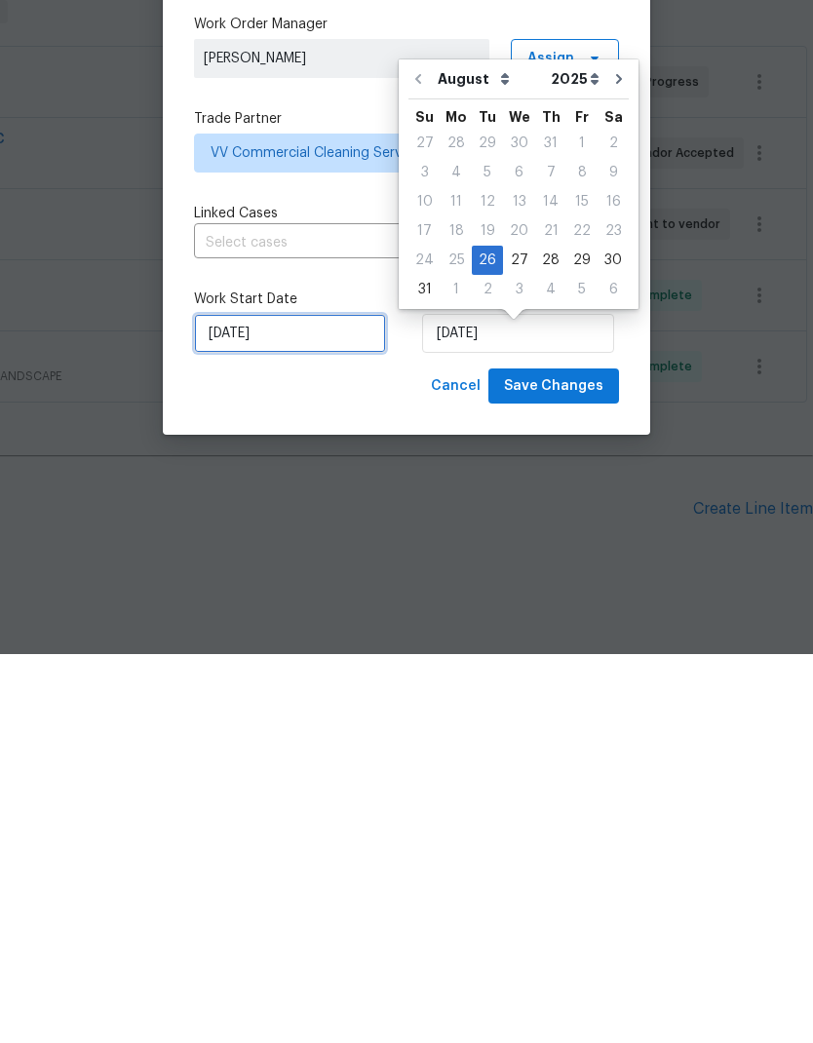
click at [297, 703] on input "8/26/2025" at bounding box center [290, 722] width 192 height 39
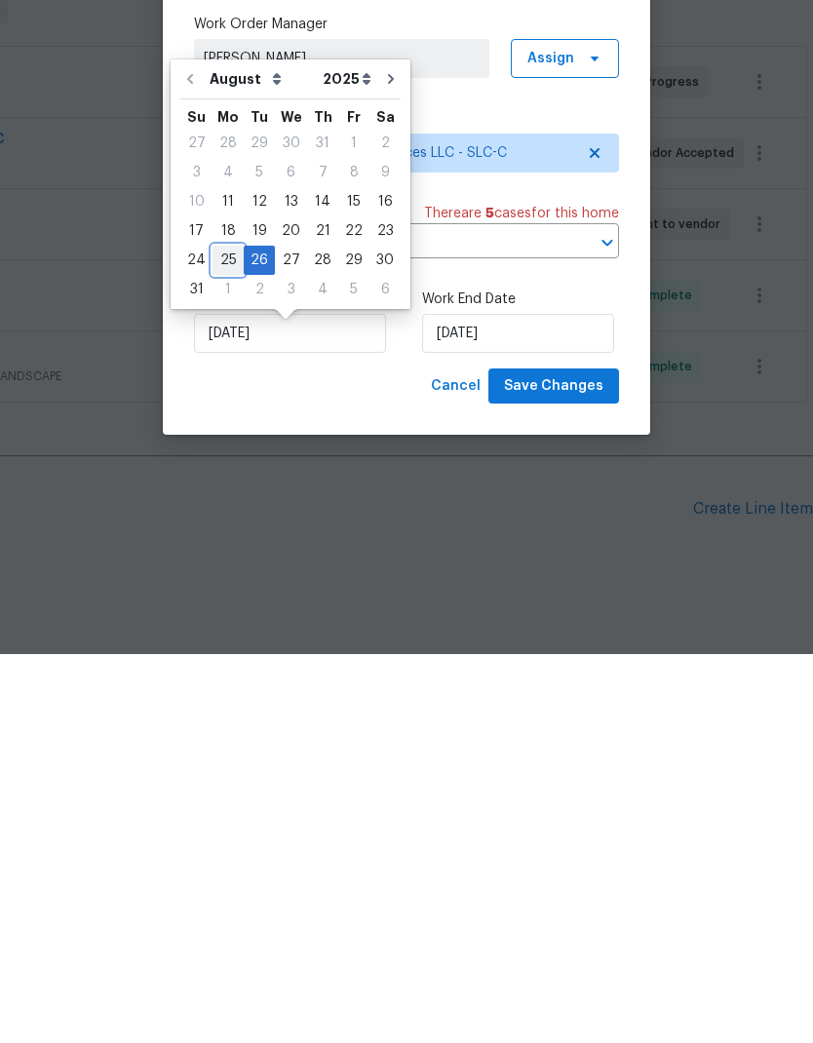
click at [225, 636] on div "25" at bounding box center [227, 649] width 31 height 27
type input "8/25/2025"
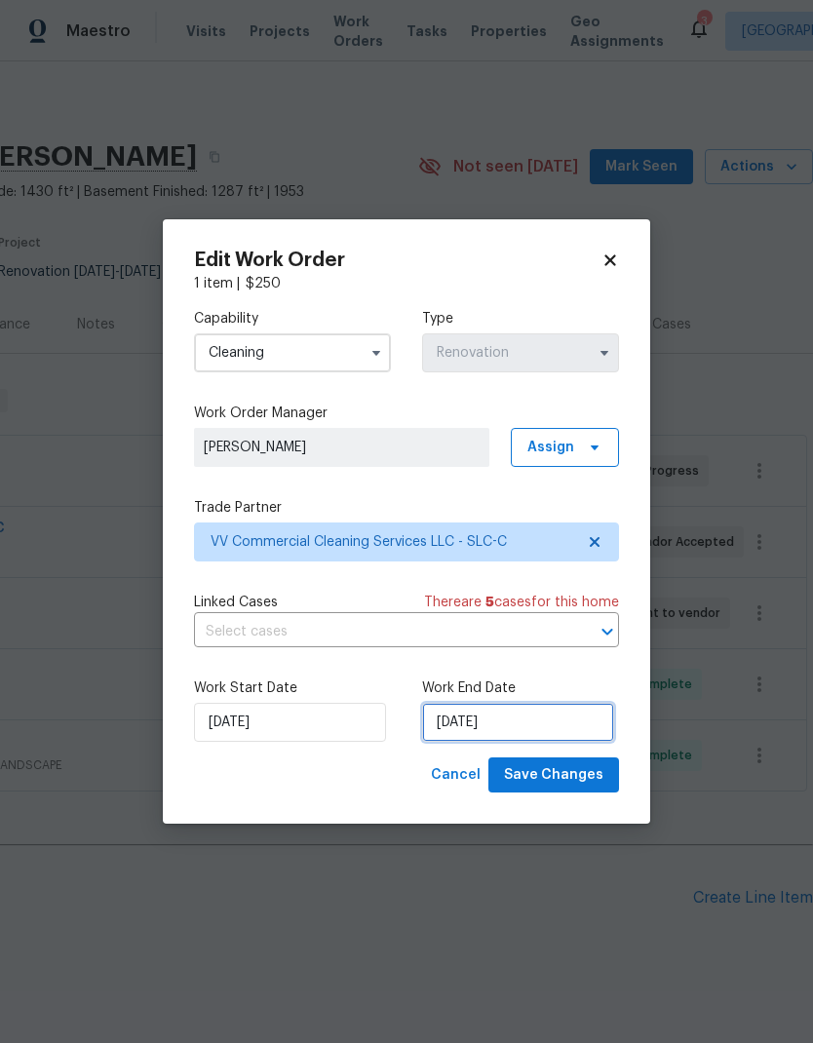
click at [507, 729] on input "8/26/2025" at bounding box center [518, 722] width 192 height 39
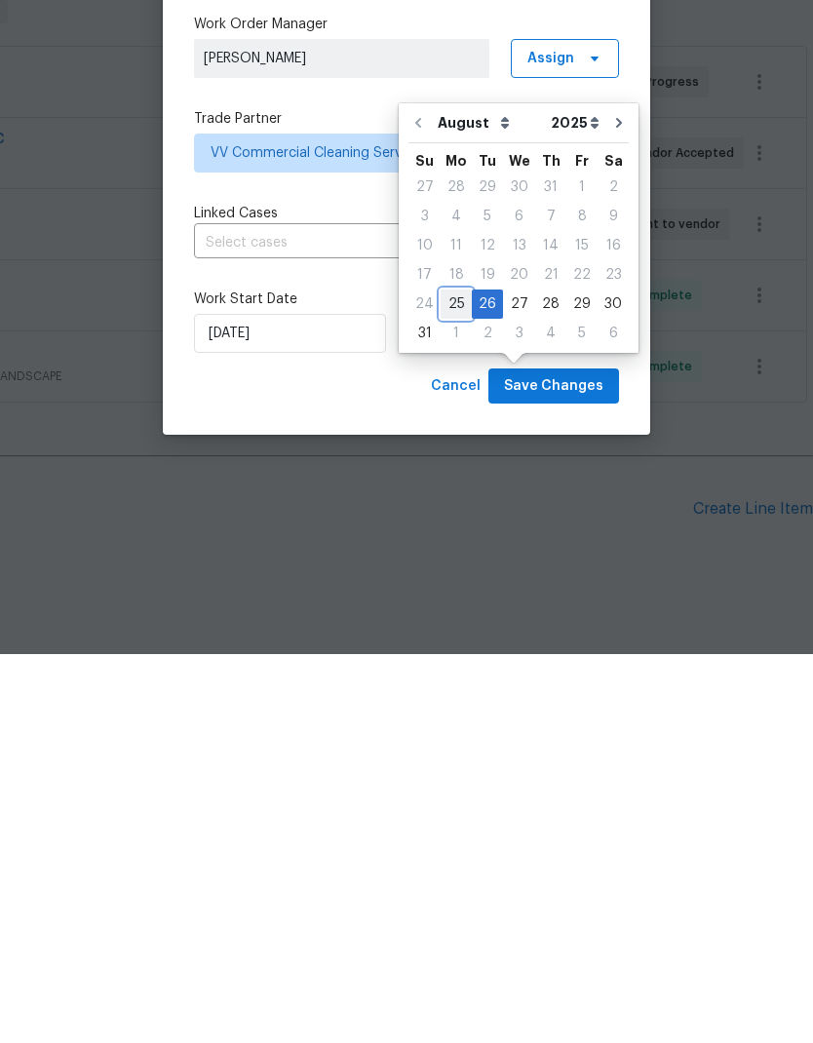
click at [450, 679] on div "25" at bounding box center [456, 692] width 31 height 27
type input "8/25/2025"
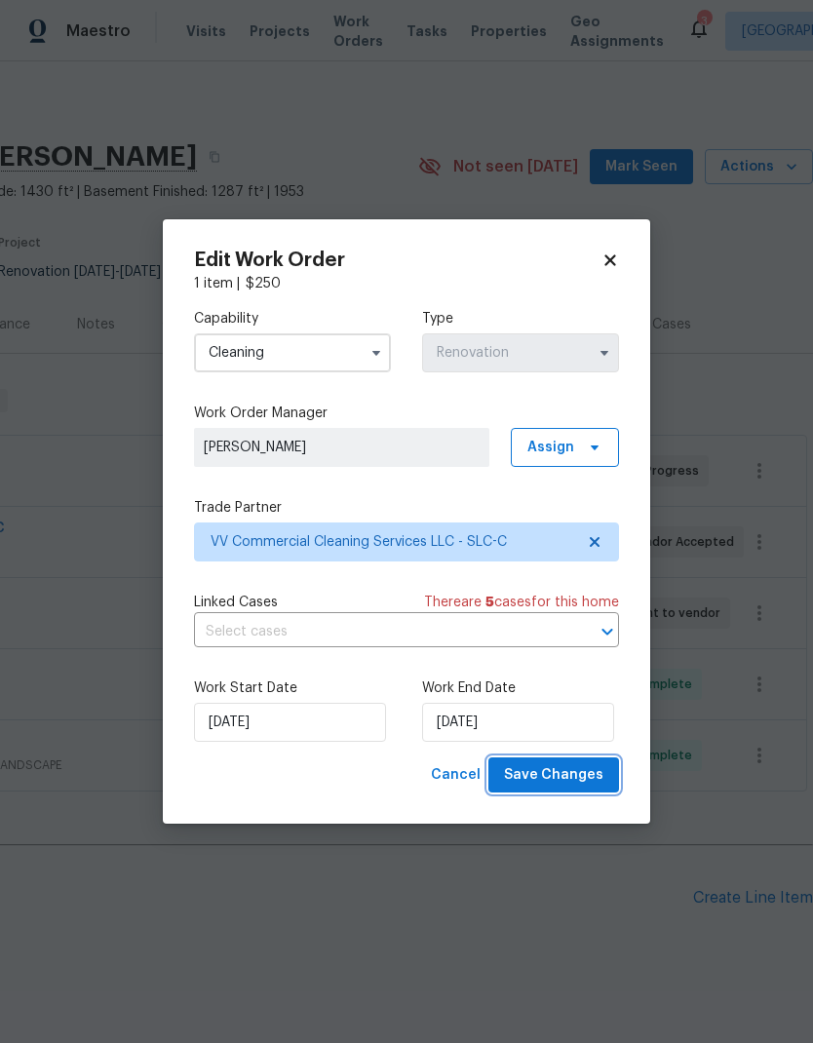
click at [576, 776] on span "Save Changes" at bounding box center [553, 775] width 99 height 24
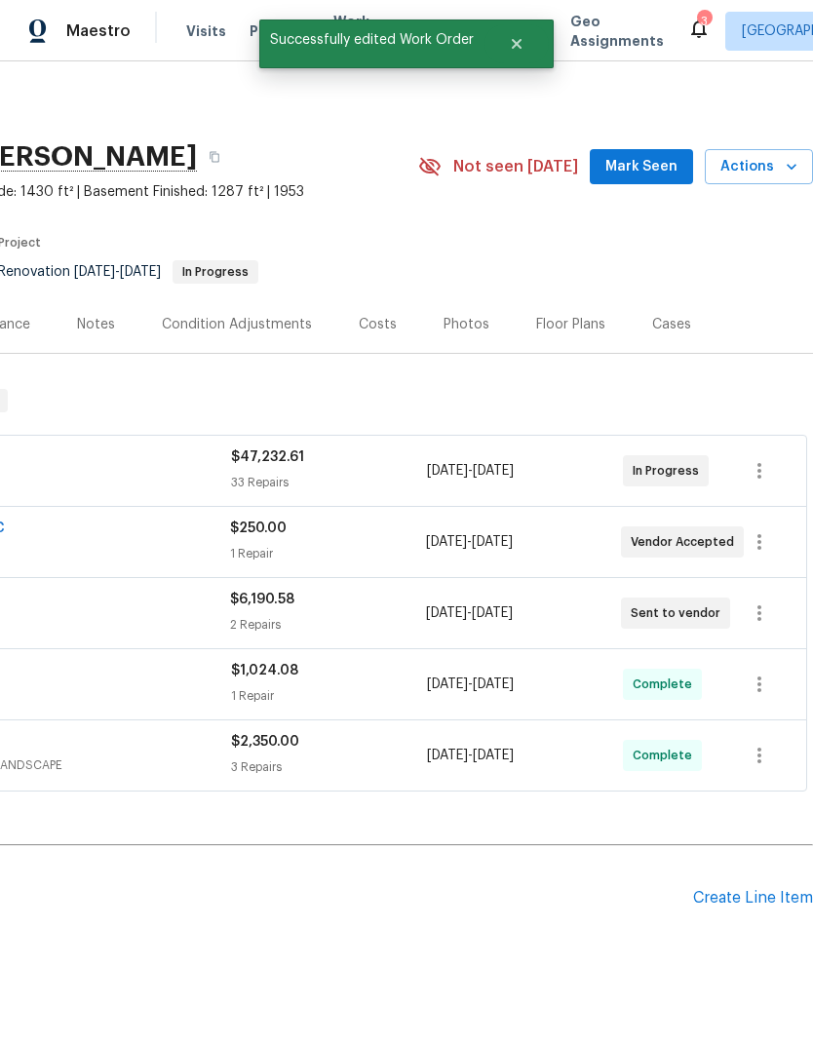
click at [765, 229] on section "3965 S 2225 W, Roy, UT 84067 5 Beds | 2 Baths | Total: 2717 ft² | Above Grade: …" at bounding box center [261, 214] width 1101 height 164
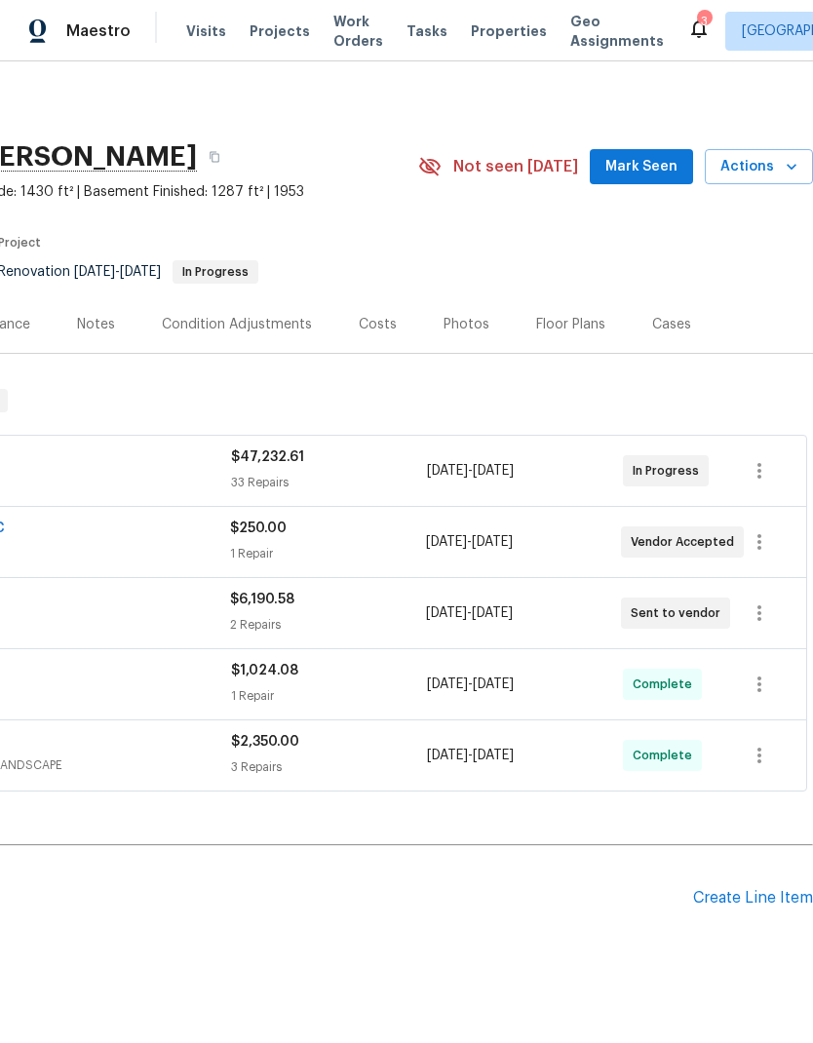
click at [745, 239] on section "3965 S 2225 W, Roy, UT 84067 5 Beds | 2 Baths | Total: 2717 ft² | Above Grade: …" at bounding box center [261, 214] width 1101 height 164
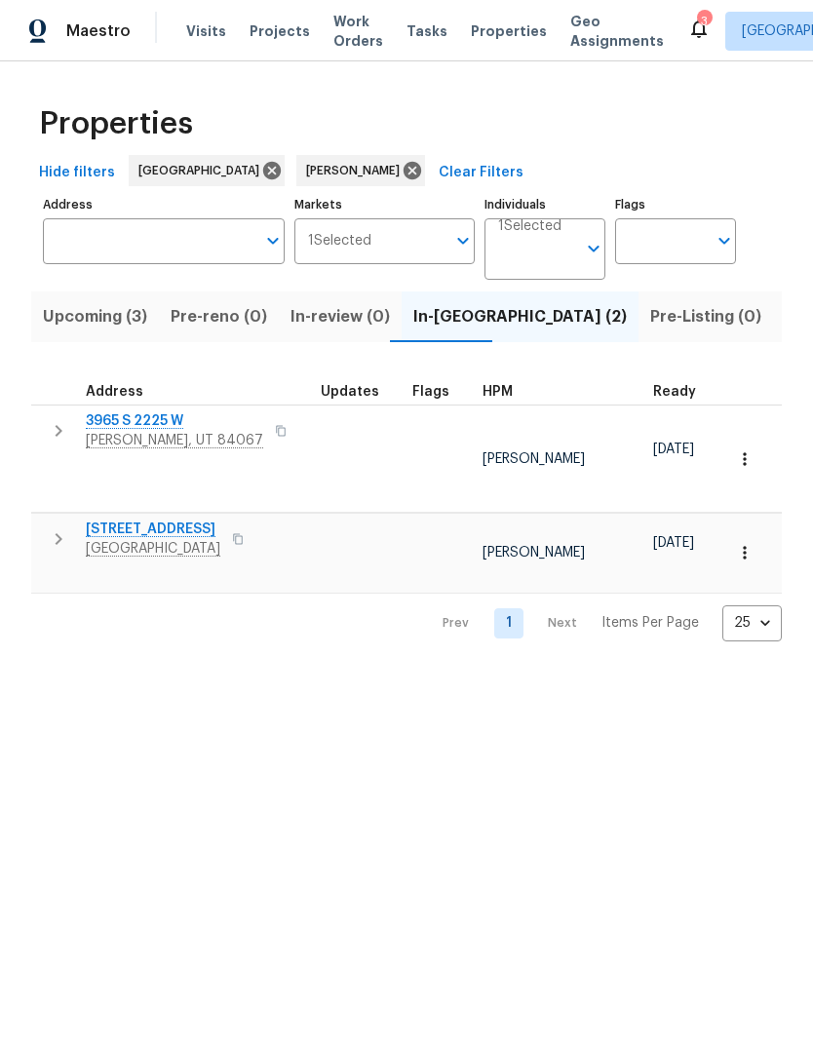
click at [785, 311] on span "Listed (8)" at bounding box center [822, 316] width 74 height 27
